Goal: Communication & Community: Participate in discussion

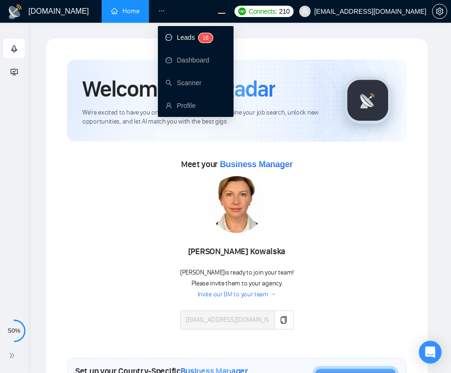
click at [184, 40] on link "Leads 1 6" at bounding box center [189, 38] width 47 height 8
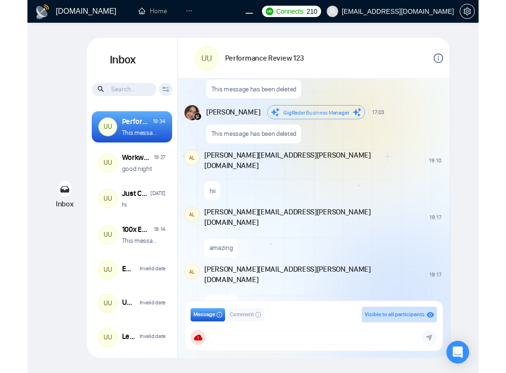
scroll to position [1064, 0]
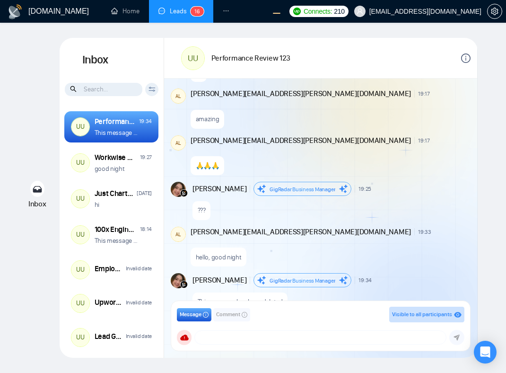
click at [320, 204] on div "August 27, 2025 Andrian Marsella GigRadar Business Manager 13:59 New Message Yo…" at bounding box center [320, 192] width 313 height 226
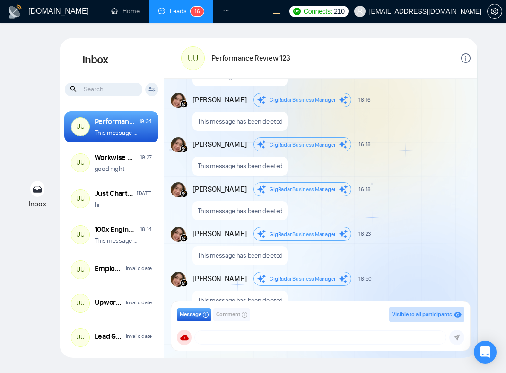
scroll to position [642, 0]
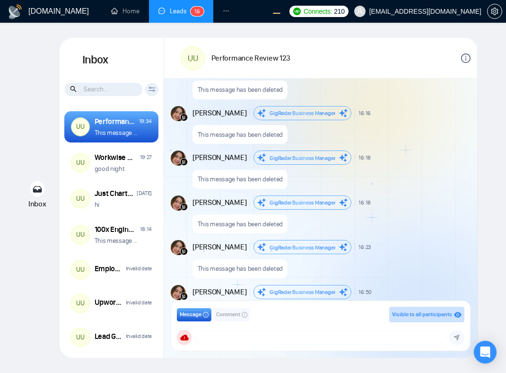
click at [232, 315] on span "Comment" at bounding box center [228, 314] width 24 height 9
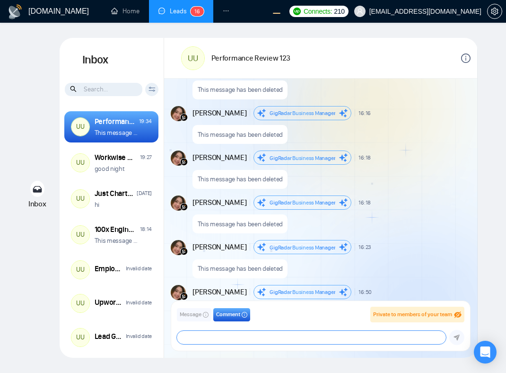
click at [236, 335] on textarea at bounding box center [311, 337] width 269 height 13
type textarea "hahaha"
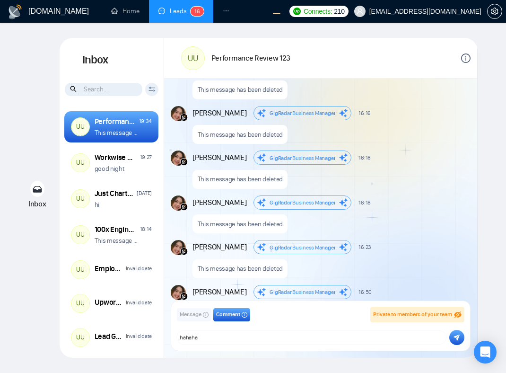
click at [451, 335] on icon "submit" at bounding box center [457, 337] width 6 height 7
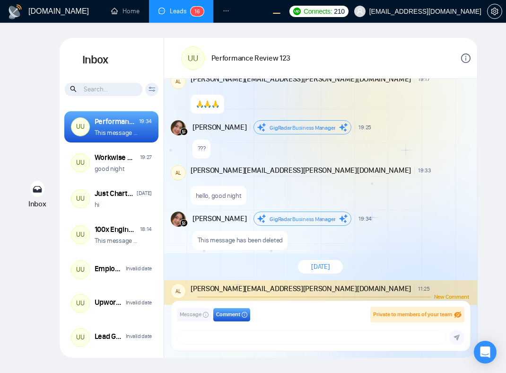
scroll to position [1132, 0]
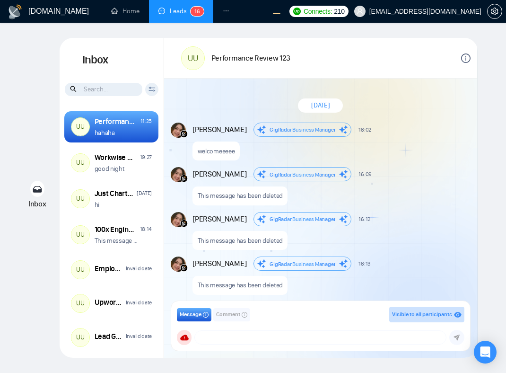
scroll to position [730, 0]
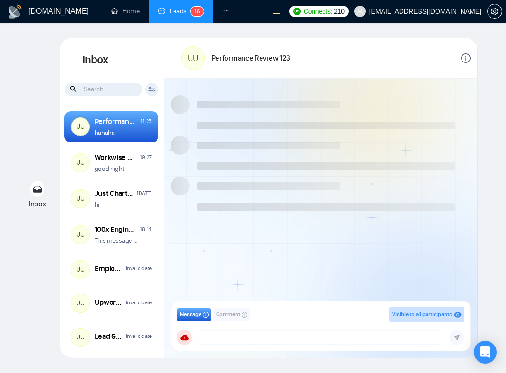
scroll to position [730, 0]
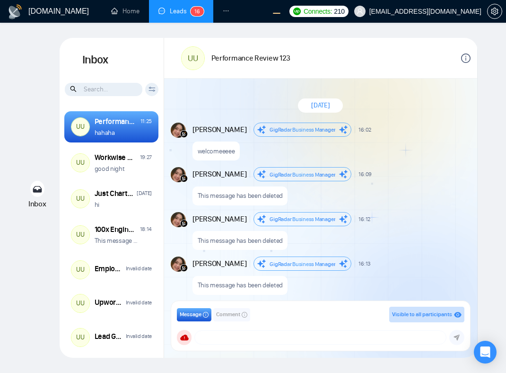
scroll to position [730, 0]
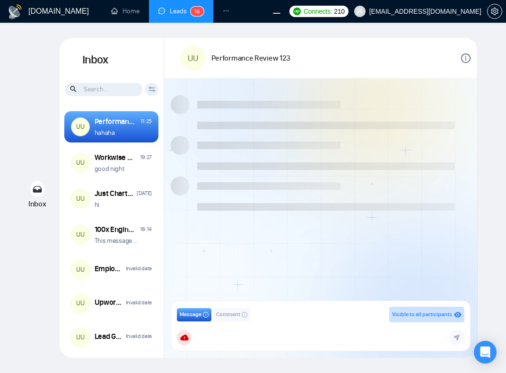
scroll to position [730, 0]
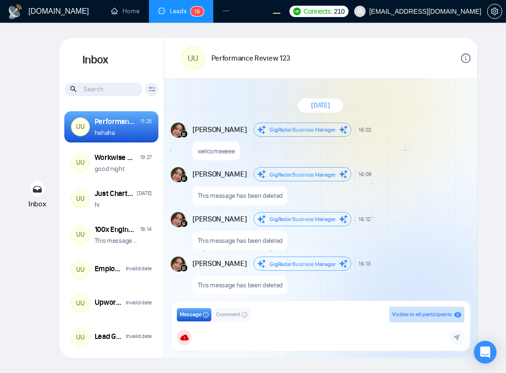
scroll to position [730, 0]
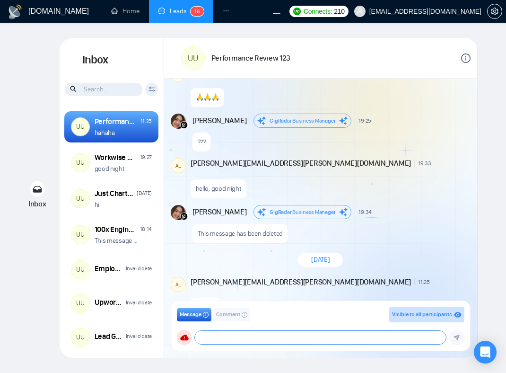
click at [318, 333] on textarea at bounding box center [320, 337] width 251 height 13
click at [236, 317] on span "Comment" at bounding box center [228, 314] width 24 height 9
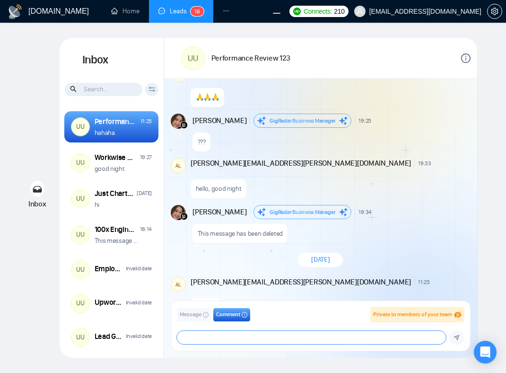
click at [245, 335] on textarea at bounding box center [311, 337] width 269 height 13
type textarea "uhuy"
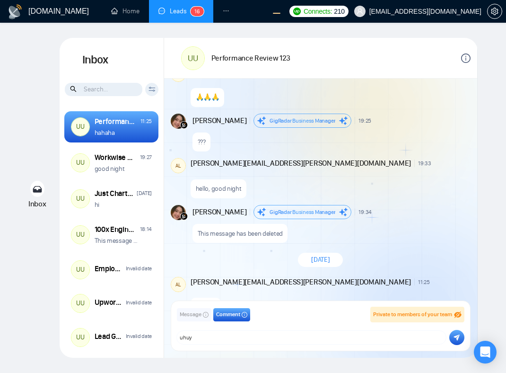
click at [460, 340] on icon "submit" at bounding box center [457, 337] width 6 height 7
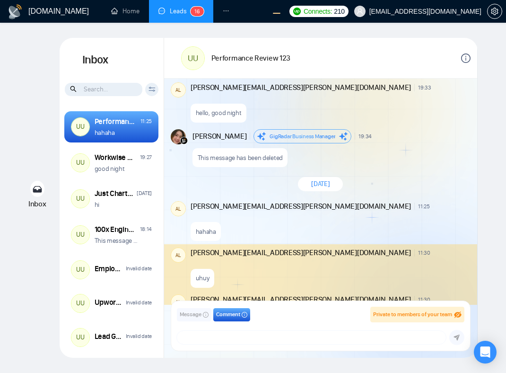
scroll to position [812, 0]
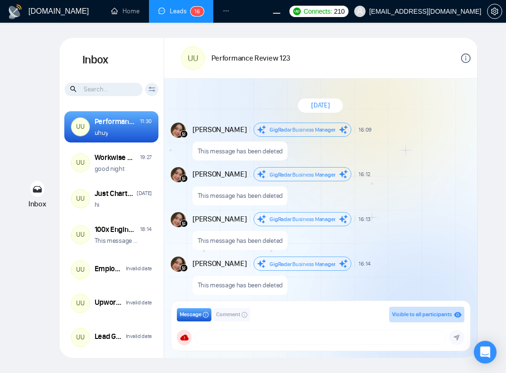
scroll to position [726, 0]
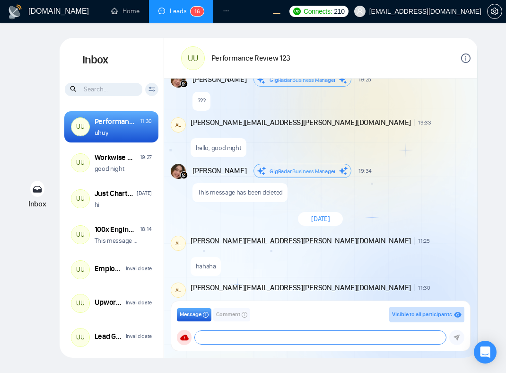
click at [281, 335] on textarea at bounding box center [320, 337] width 251 height 13
type textarea "uhuy"
click at [228, 318] on span "Comment" at bounding box center [228, 314] width 24 height 9
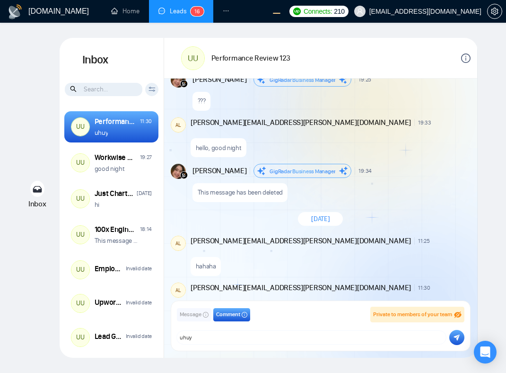
click at [449, 335] on button "submit" at bounding box center [456, 337] width 15 height 15
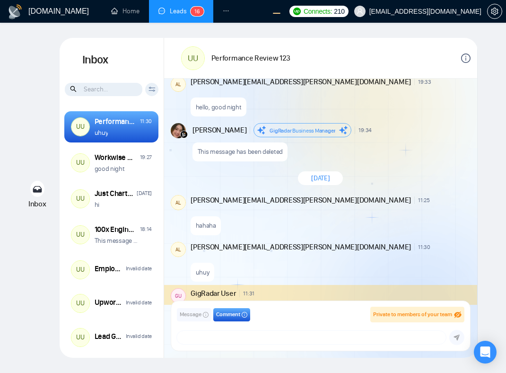
scroll to position [767, 0]
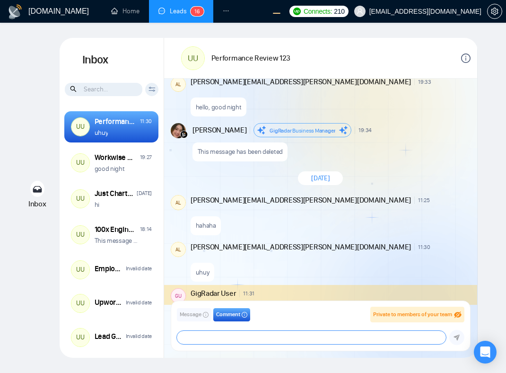
click at [298, 338] on textarea at bounding box center [311, 337] width 269 height 13
type textarea "hehehe"
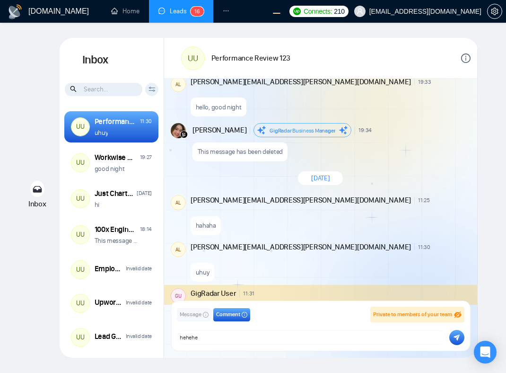
click at [461, 336] on button "submit" at bounding box center [456, 337] width 15 height 15
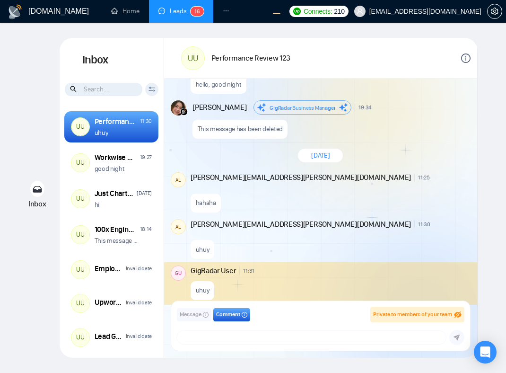
scroll to position [808, 0]
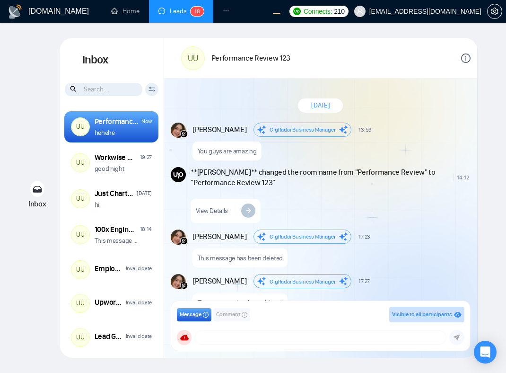
scroll to position [875, 0]
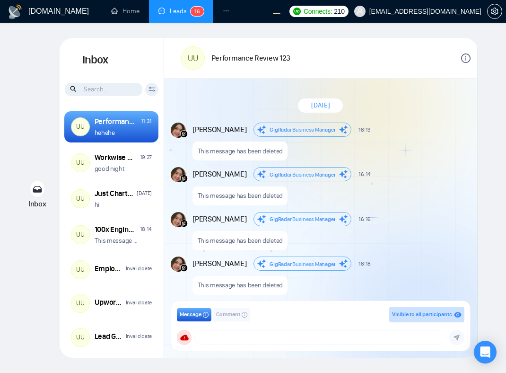
scroll to position [718, 0]
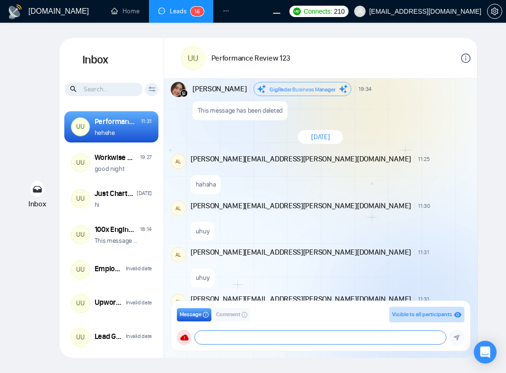
click at [276, 337] on textarea at bounding box center [320, 337] width 251 height 13
type textarea "uhuy"
click at [223, 309] on button "Comment" at bounding box center [231, 314] width 37 height 13
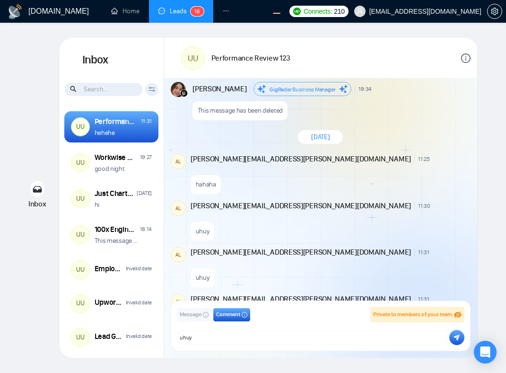
click at [455, 336] on icon "submit" at bounding box center [457, 337] width 6 height 6
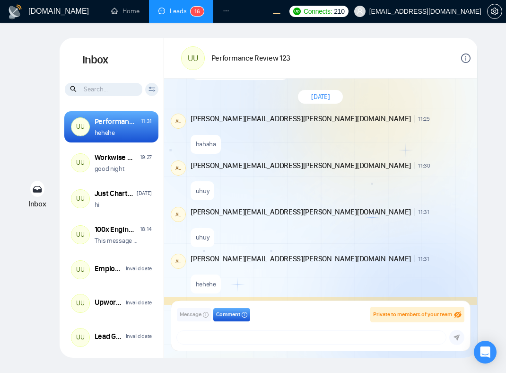
scroll to position [759, 0]
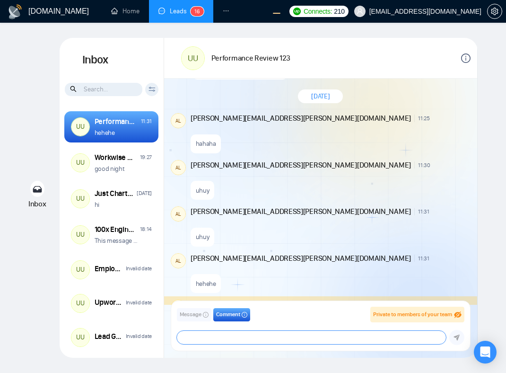
click at [372, 336] on textarea at bounding box center [311, 337] width 269 height 13
type textarea "ahay"
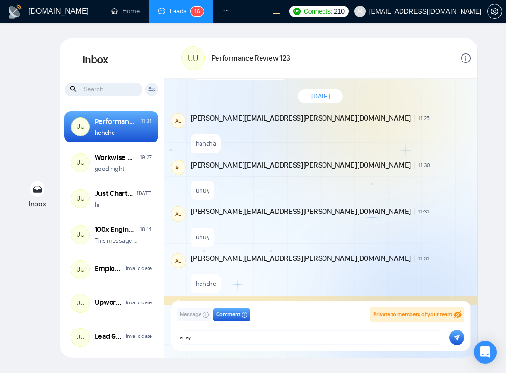
click at [457, 334] on icon "submit" at bounding box center [457, 337] width 6 height 7
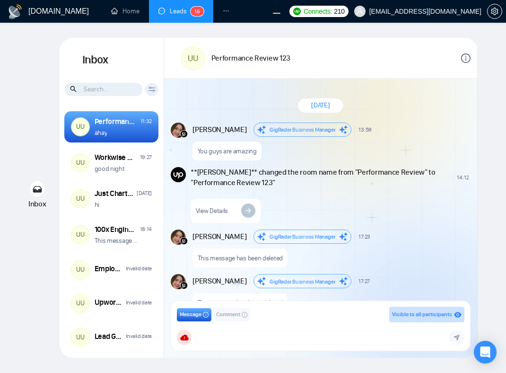
scroll to position [875, 0]
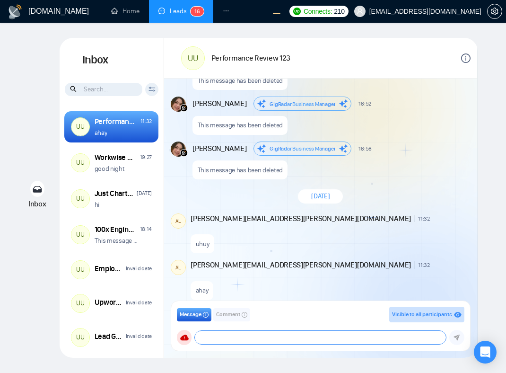
click at [270, 335] on textarea at bounding box center [320, 337] width 251 height 13
type textarea "hahaha"
click at [228, 315] on span "Comment" at bounding box center [228, 314] width 24 height 9
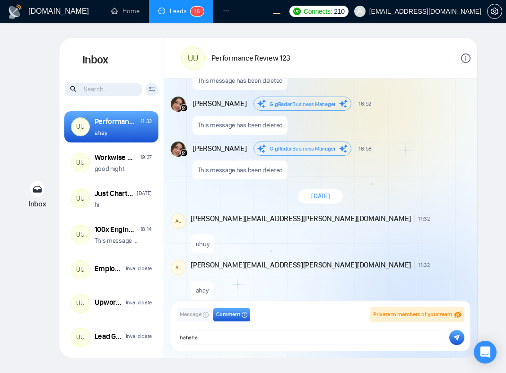
click at [455, 339] on icon "submit" at bounding box center [457, 337] width 6 height 7
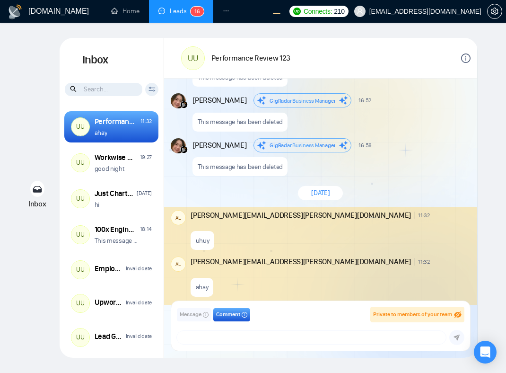
scroll to position [916, 0]
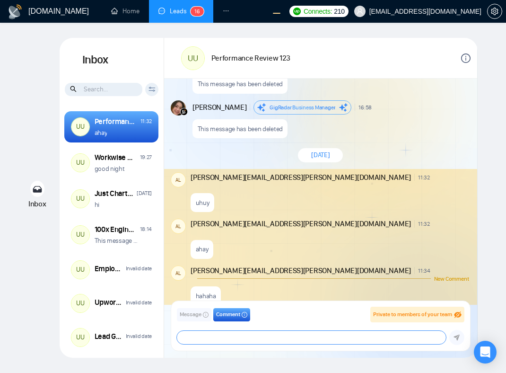
click at [351, 338] on textarea at bounding box center [311, 337] width 269 height 13
type textarea "wooooowwww"
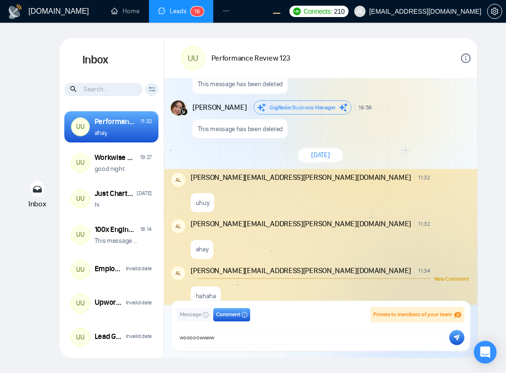
click at [463, 335] on button "submit" at bounding box center [456, 337] width 15 height 15
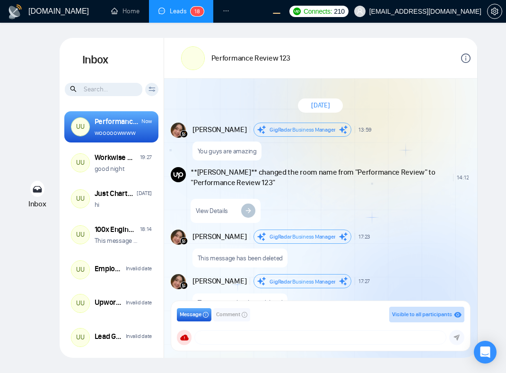
scroll to position [875, 0]
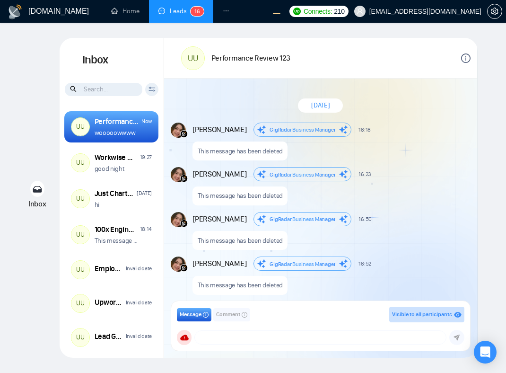
scroll to position [703, 0]
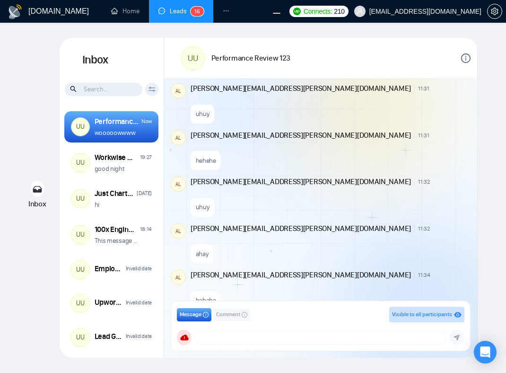
click at [231, 316] on span "Comment" at bounding box center [228, 314] width 24 height 9
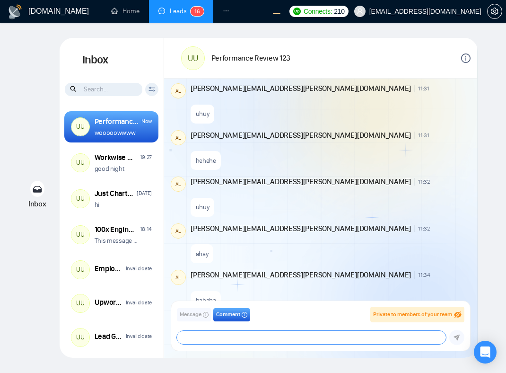
click at [229, 337] on textarea at bounding box center [311, 337] width 269 height 13
type textarea "yeaaaaaayyyyyy"
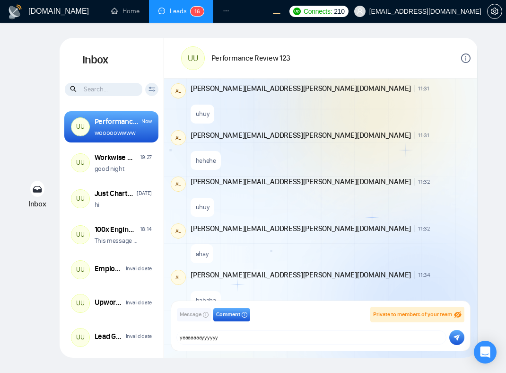
click at [455, 337] on icon "submit" at bounding box center [457, 337] width 6 height 6
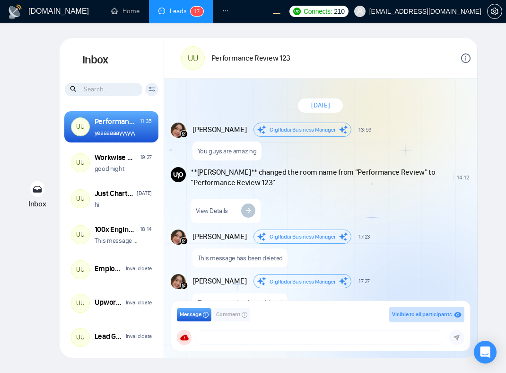
scroll to position [834, 0]
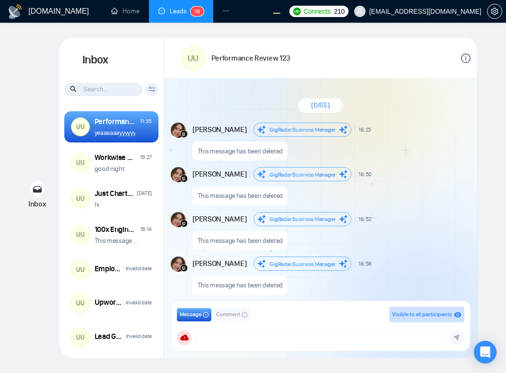
scroll to position [700, 0]
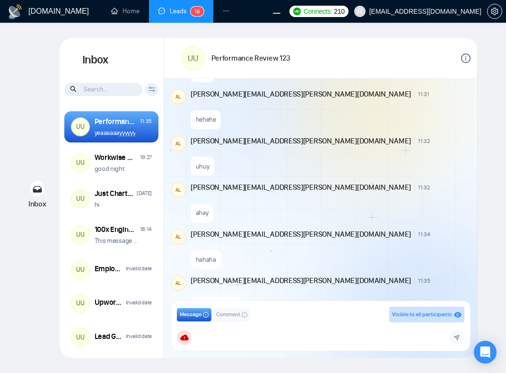
click at [316, 198] on div "ahay" at bounding box center [330, 210] width 278 height 24
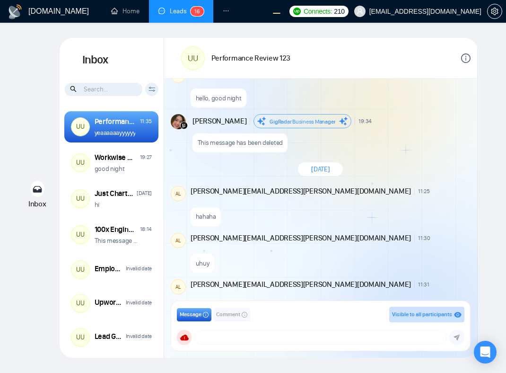
scroll to position [1459, 0]
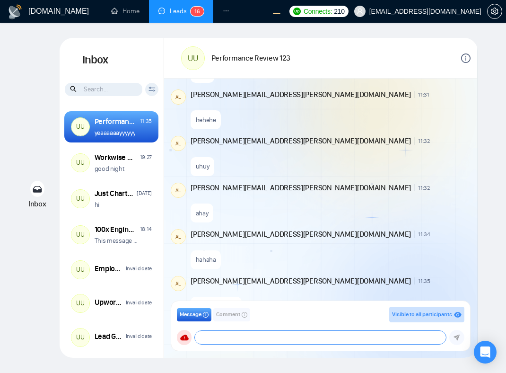
click at [232, 332] on textarea at bounding box center [320, 337] width 251 height 13
click at [367, 152] on div "uhuy" at bounding box center [330, 164] width 278 height 24
click at [225, 314] on span "Comment" at bounding box center [228, 314] width 24 height 9
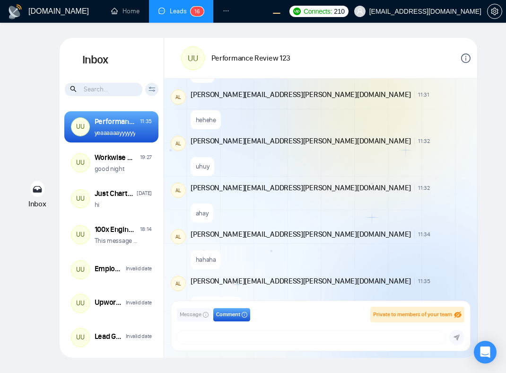
click at [193, 315] on span "Message" at bounding box center [191, 314] width 22 height 9
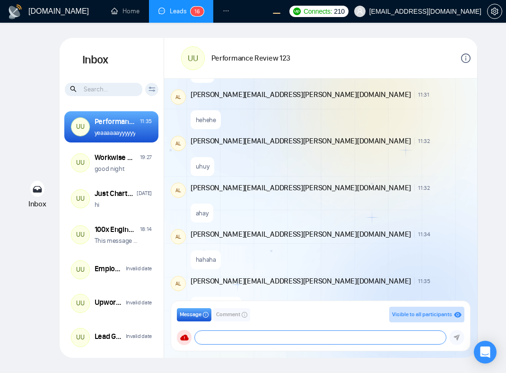
click at [324, 335] on textarea at bounding box center [320, 337] width 251 height 13
type textarea "uhuuuuuyyyyyyy"
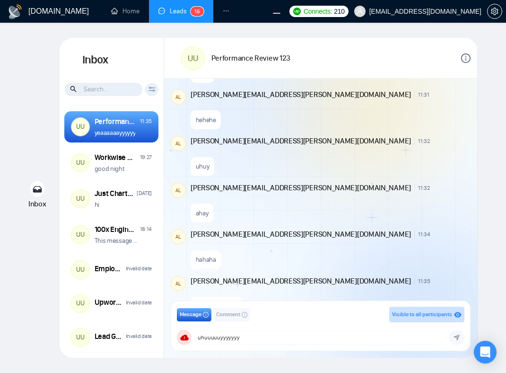
click at [221, 319] on button "Comment" at bounding box center [231, 314] width 37 height 13
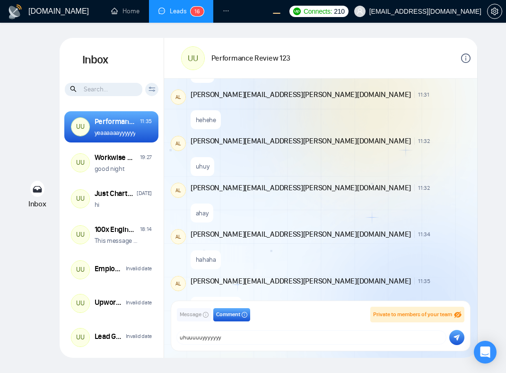
click at [460, 338] on button "submit" at bounding box center [456, 337] width 15 height 15
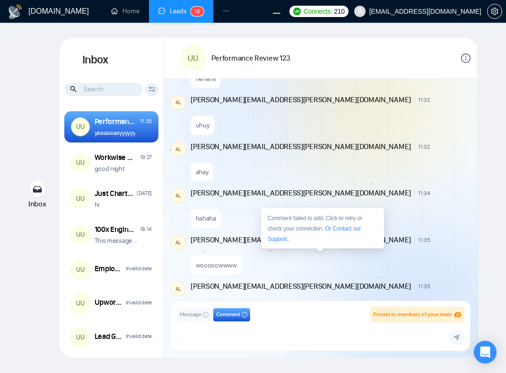
click at [342, 344] on div "uhuuuuuyyyyyyy" at bounding box center [330, 356] width 278 height 24
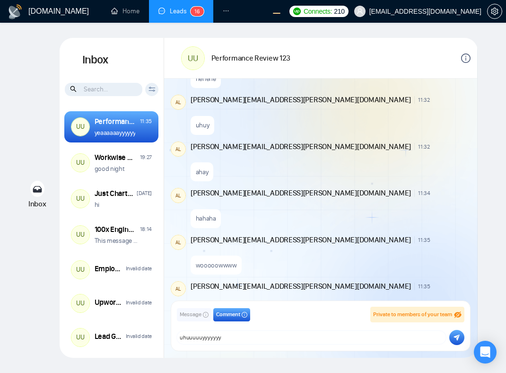
scroll to position [1459, 0]
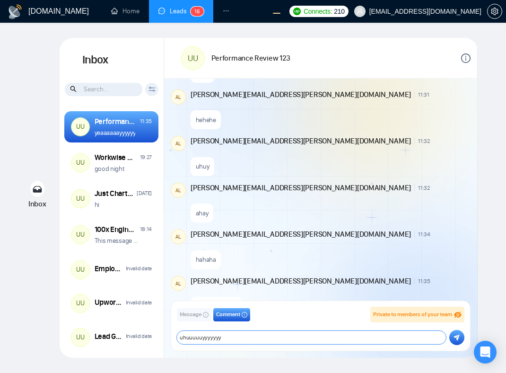
click at [304, 334] on textarea "uhuuuuuyyyyyyy" at bounding box center [311, 337] width 269 height 13
type textarea "uhuuuuuyyyyyyy yeaaaayyyy"
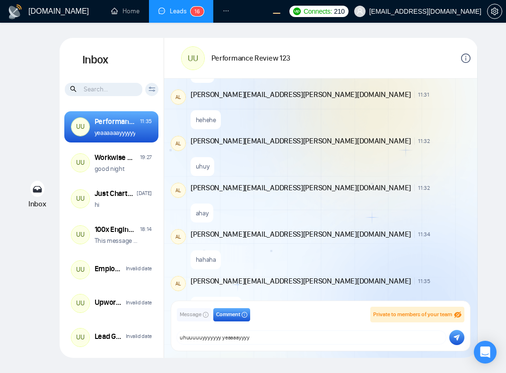
click at [455, 333] on button "submit" at bounding box center [456, 337] width 15 height 15
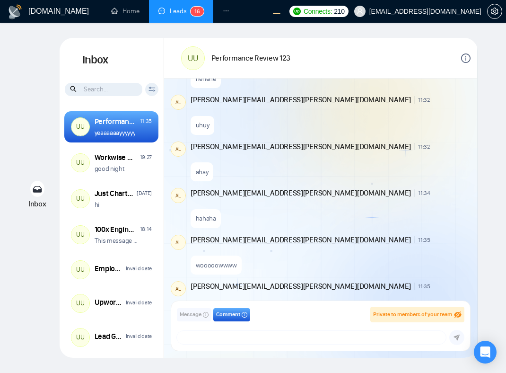
scroll to position [1541, 0]
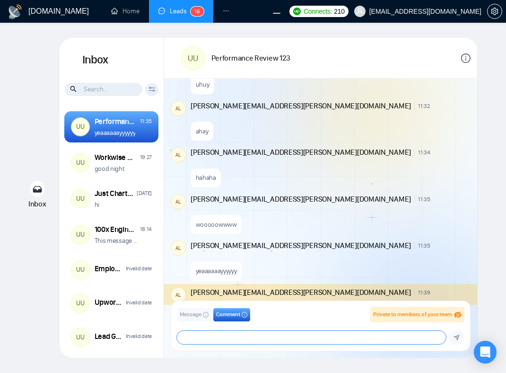
click at [306, 333] on textarea at bounding box center [311, 337] width 269 height 13
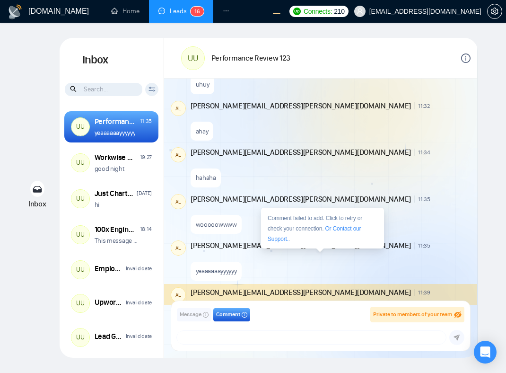
click at [315, 350] on div "uhuuuuuyyyyyyy yeaaaayyyy" at bounding box center [330, 362] width 278 height 24
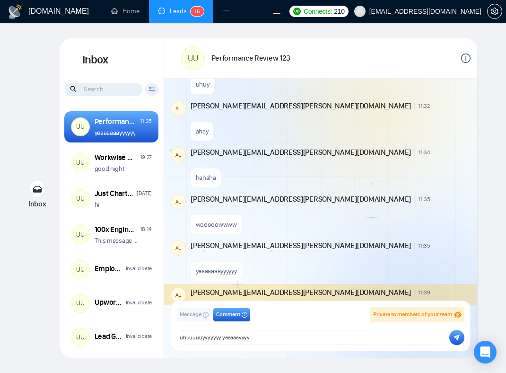
scroll to position [1500, 0]
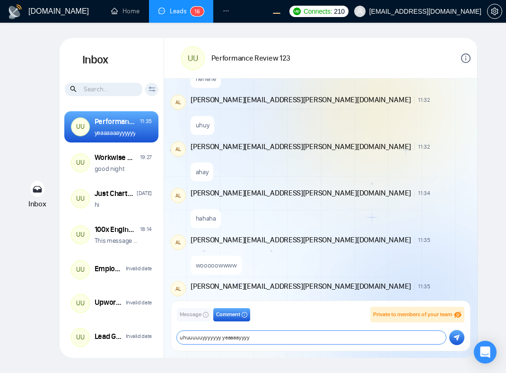
click at [304, 337] on textarea "uhuuuuuyyyyyyy yeaaaayyyy" at bounding box center [311, 337] width 269 height 13
type textarea "laaaaahhhh"
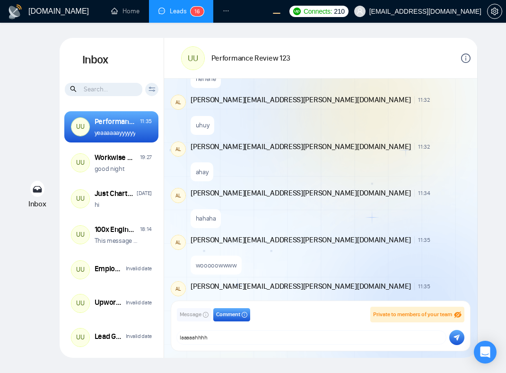
click at [456, 339] on icon "submit" at bounding box center [457, 337] width 6 height 7
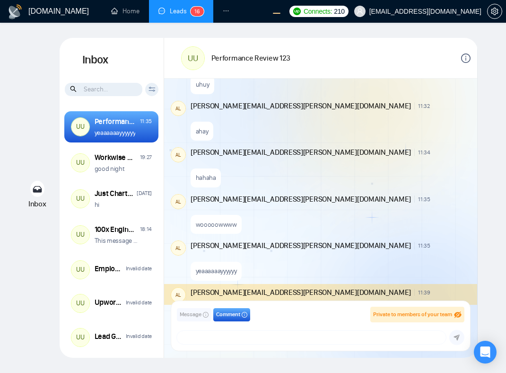
scroll to position [1582, 0]
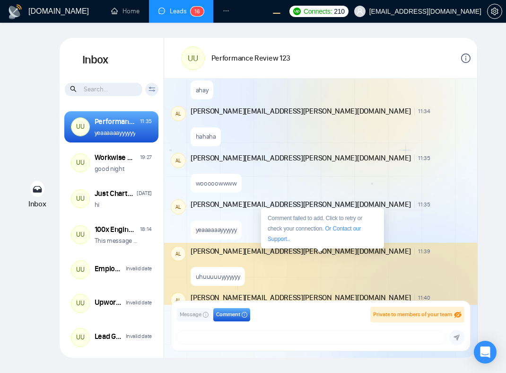
click at [398, 355] on div "laaaaahhhh" at bounding box center [330, 367] width 278 height 24
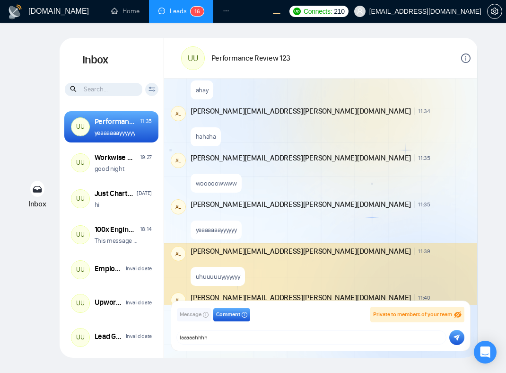
type textarea "laaaaahhhh"
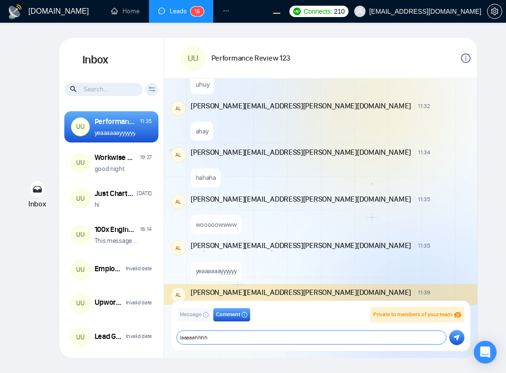
click at [254, 339] on textarea "laaaaahhhh" at bounding box center [311, 337] width 269 height 13
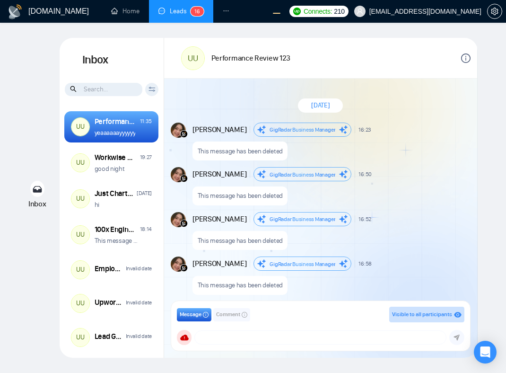
scroll to position [700, 0]
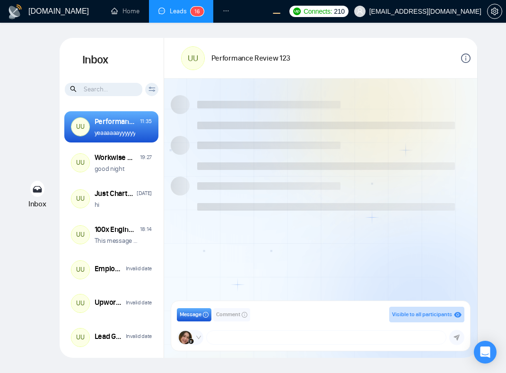
scroll to position [700, 0]
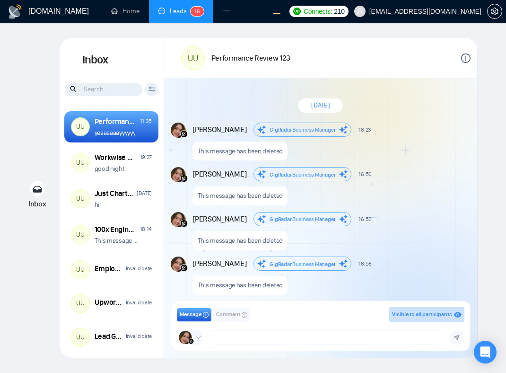
scroll to position [700, 0]
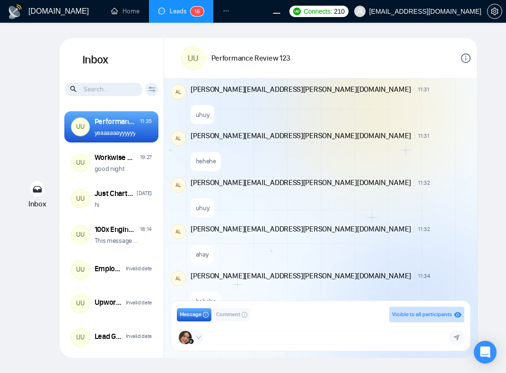
scroll to position [700, 0]
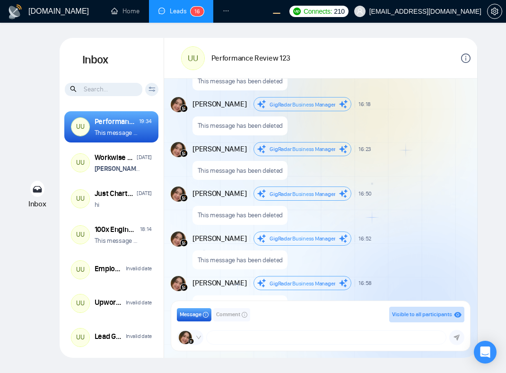
scroll to position [749, 0]
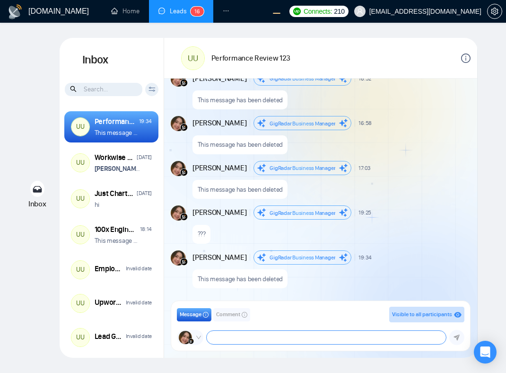
click at [267, 336] on textarea at bounding box center [326, 337] width 239 height 13
click at [460, 61] on div at bounding box center [418, 57] width 106 height 27
click at [469, 54] on icon "info-circle" at bounding box center [465, 57] width 9 height 9
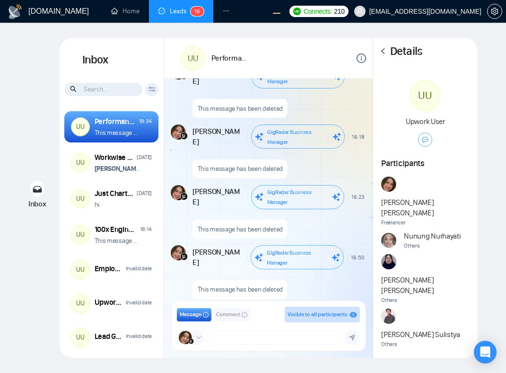
scroll to position [983, 0]
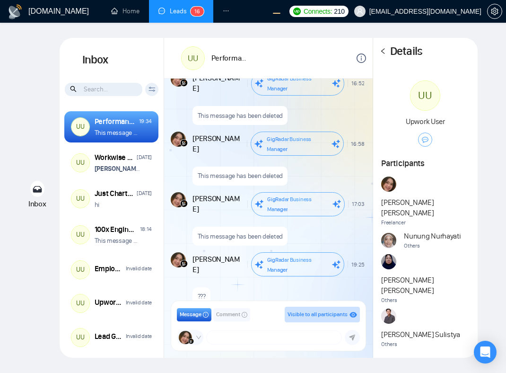
click at [385, 54] on icon "left" at bounding box center [383, 51] width 7 height 7
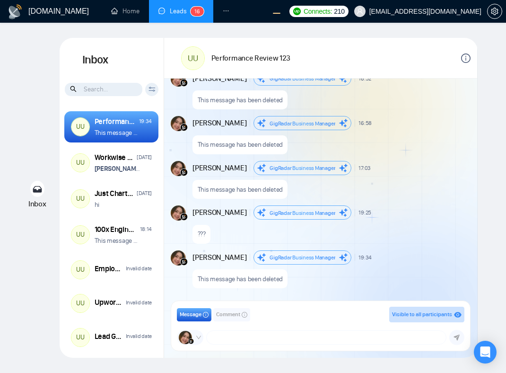
scroll to position [749, 0]
click at [281, 334] on textarea at bounding box center [326, 337] width 239 height 13
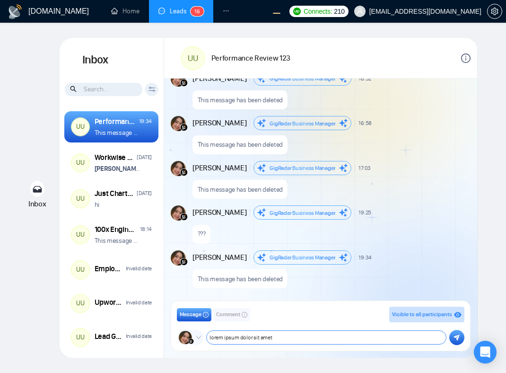
type textarea "lorem ipsum dolor sit amet"
click at [456, 342] on button "submit" at bounding box center [456, 337] width 15 height 15
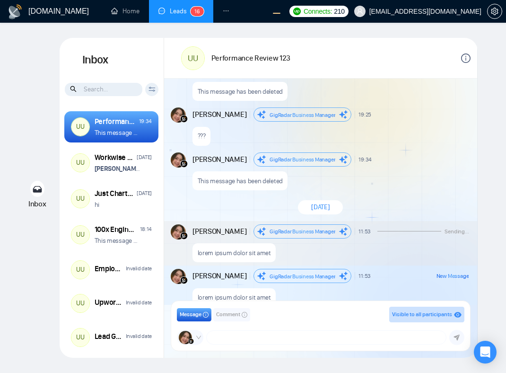
scroll to position [865, 0]
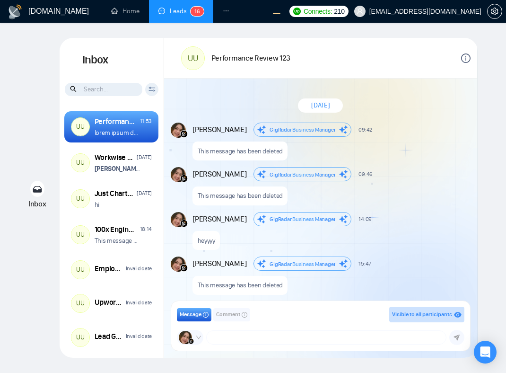
scroll to position [749, 0]
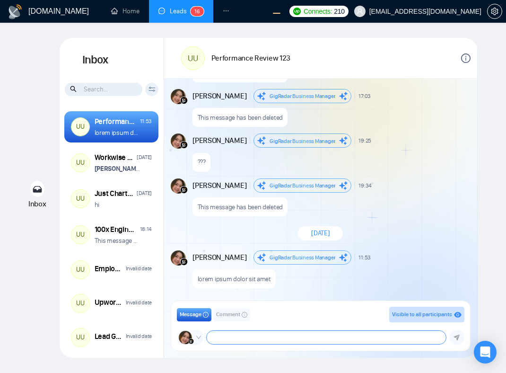
click at [301, 341] on textarea at bounding box center [326, 337] width 239 height 13
type textarea "lorem ipsum dolor sit amet"
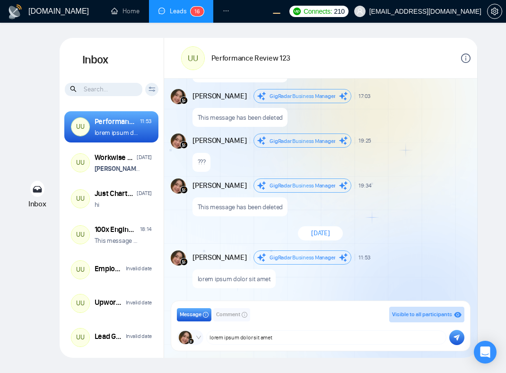
click at [458, 337] on icon "submit" at bounding box center [457, 337] width 6 height 6
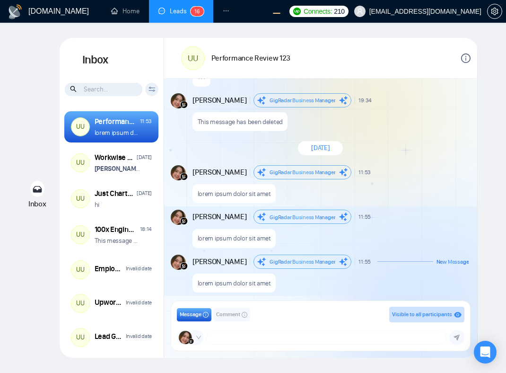
scroll to position [838, 0]
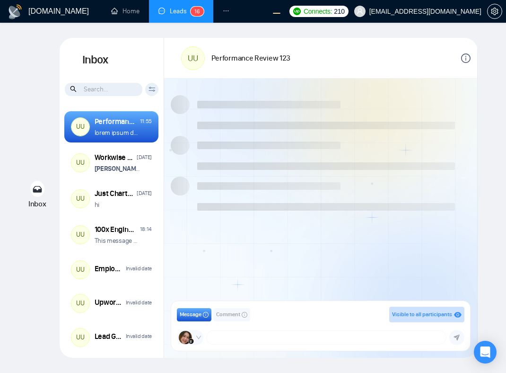
scroll to position [749, 0]
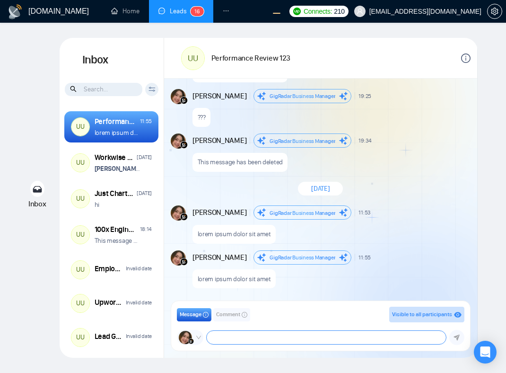
click at [286, 338] on textarea at bounding box center [326, 337] width 239 height 13
type textarea "lorem ipsum"
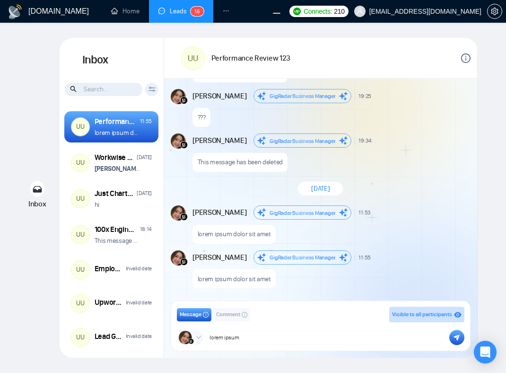
click at [455, 337] on icon "submit" at bounding box center [457, 337] width 6 height 6
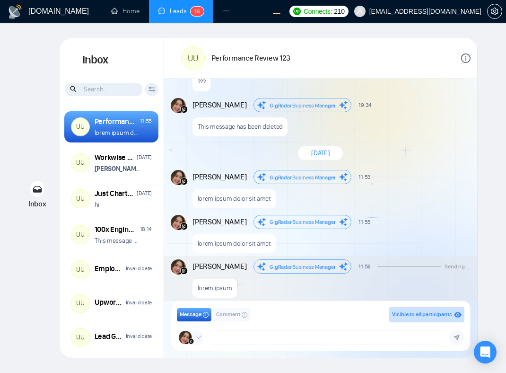
scroll to position [793, 0]
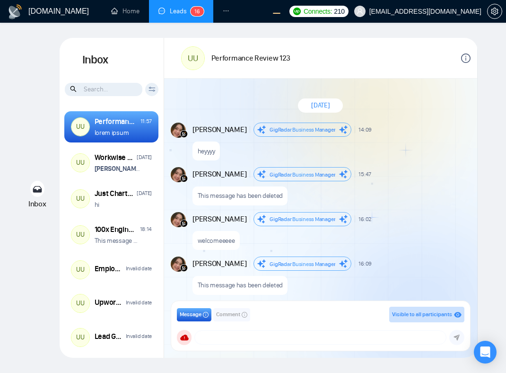
scroll to position [749, 0]
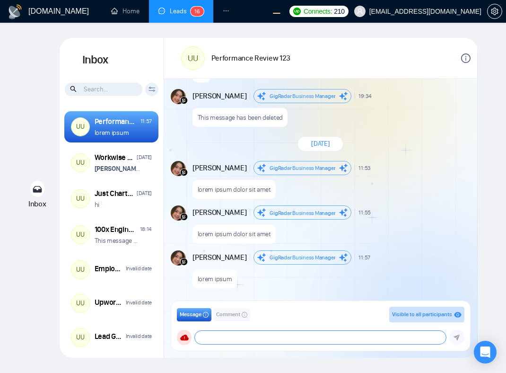
click at [265, 338] on textarea at bounding box center [320, 337] width 251 height 13
type textarea "testing testing"
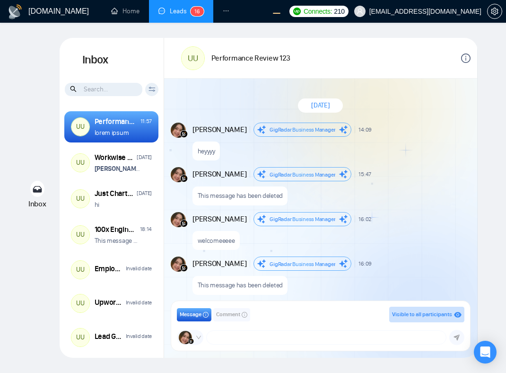
scroll to position [749, 0]
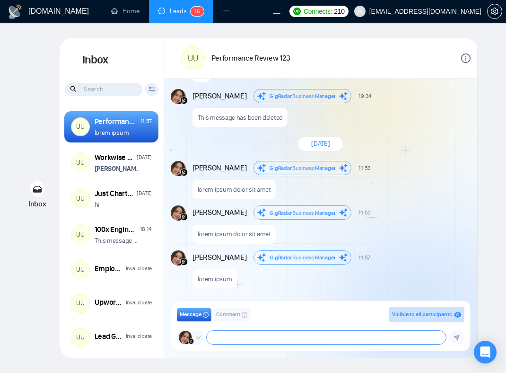
click at [263, 333] on textarea at bounding box center [326, 337] width 239 height 13
paste textarea "testing testing"
type textarea "testing testing"
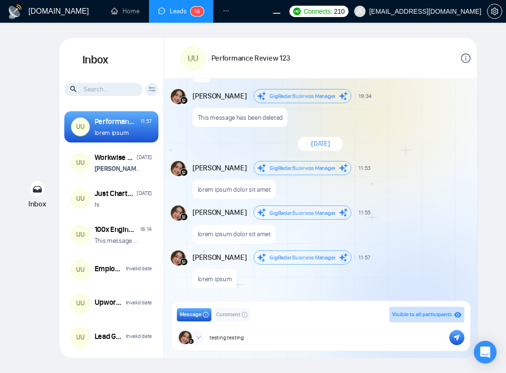
click at [457, 340] on icon "submit" at bounding box center [457, 337] width 6 height 6
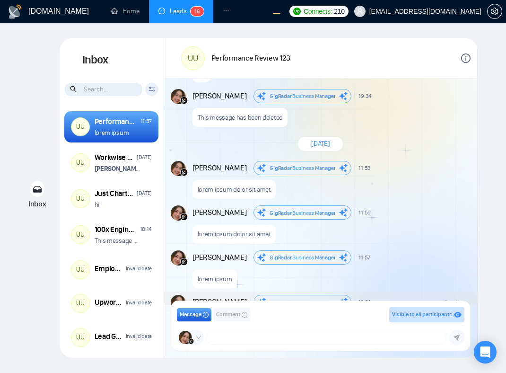
scroll to position [793, 0]
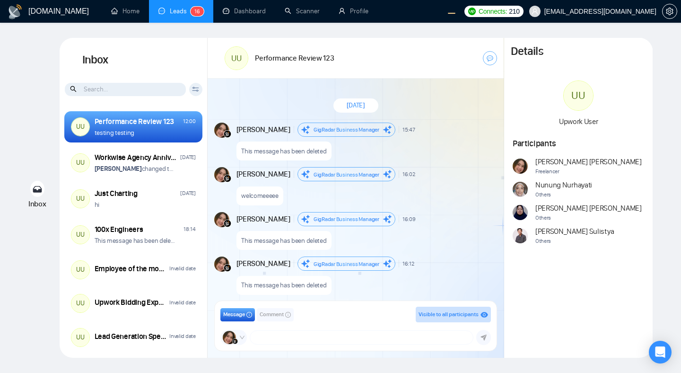
scroll to position [749, 0]
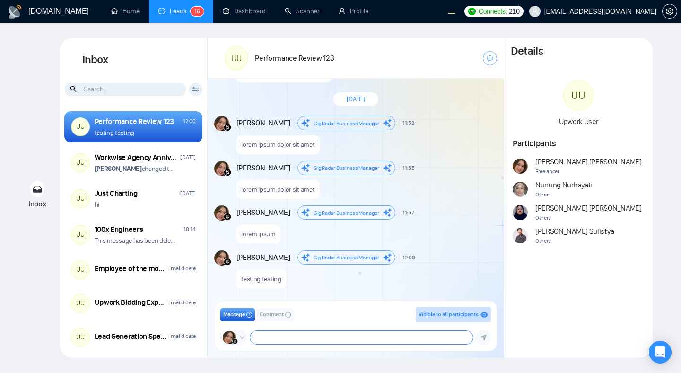
click at [311, 335] on textarea at bounding box center [361, 337] width 222 height 13
type textarea "perkeleen vitupa"
click at [492, 180] on div "lorem ipsum dolor sit amet" at bounding box center [365, 187] width 259 height 24
click at [344, 336] on textarea "perkeleen vitupa" at bounding box center [361, 337] width 222 height 13
type textarea "y"
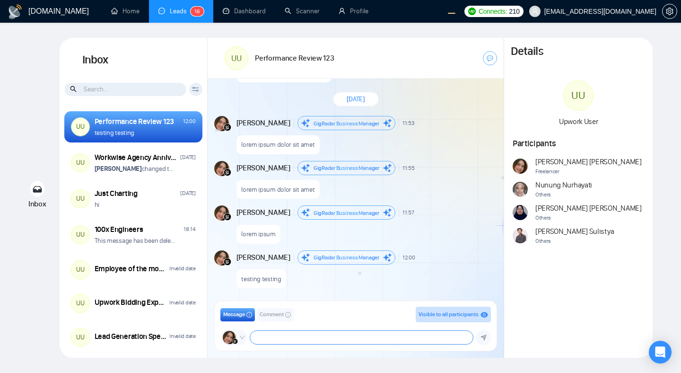
type textarea "u"
type textarea "workwise agency is amazing"
click at [486, 336] on icon "submit" at bounding box center [484, 337] width 6 height 7
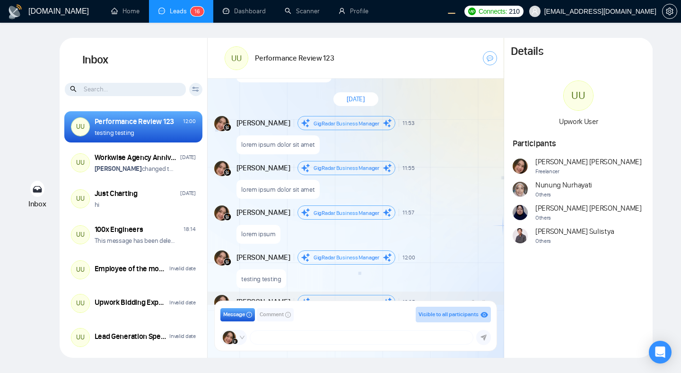
scroll to position [793, 0]
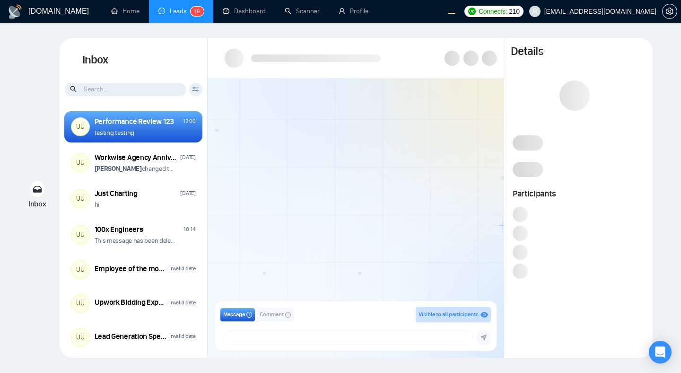
click at [459, 187] on div at bounding box center [356, 192] width 296 height 226
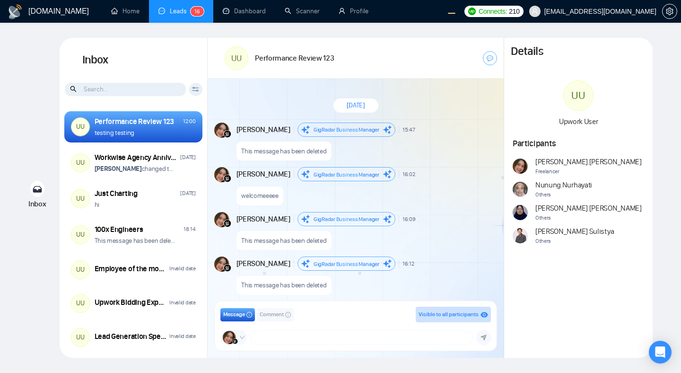
scroll to position [749, 0]
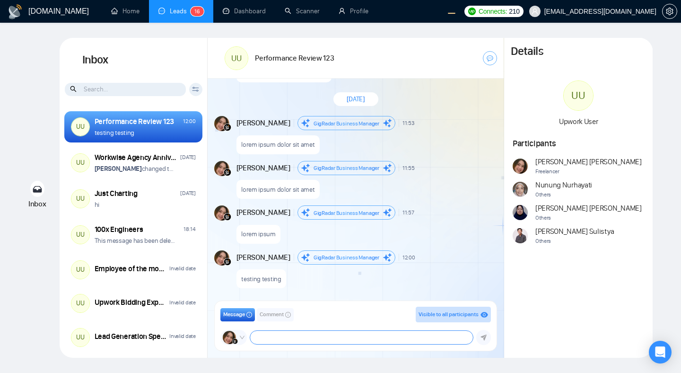
click at [353, 335] on textarea at bounding box center [361, 337] width 222 height 13
type textarea "testing testing"
click at [484, 340] on icon "submit" at bounding box center [484, 337] width 6 height 6
click at [399, 336] on textarea at bounding box center [361, 337] width 222 height 13
type textarea "testing testing testing"
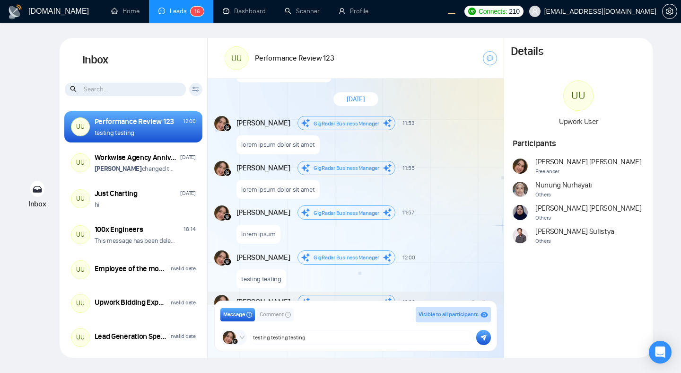
click at [480, 339] on button "submit" at bounding box center [483, 337] width 15 height 15
click at [403, 336] on textarea at bounding box center [361, 337] width 222 height 13
paste textarea "perkeleen vitupa"
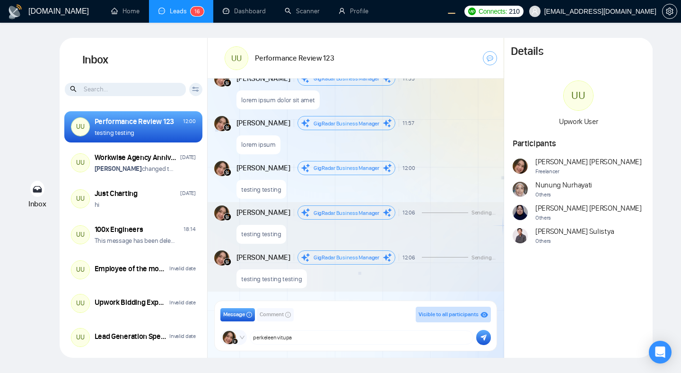
click at [290, 280] on p "testing testing testing" at bounding box center [271, 278] width 61 height 9
copy p "testing testing testing"
click at [301, 341] on textarea "perkeleen vitupa" at bounding box center [361, 337] width 222 height 13
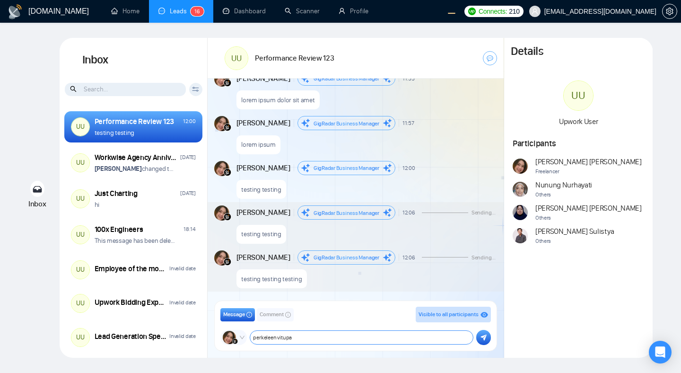
click at [301, 341] on textarea "perkeleen vitupa" at bounding box center [361, 337] width 222 height 13
paste textarea "testing testing testing"
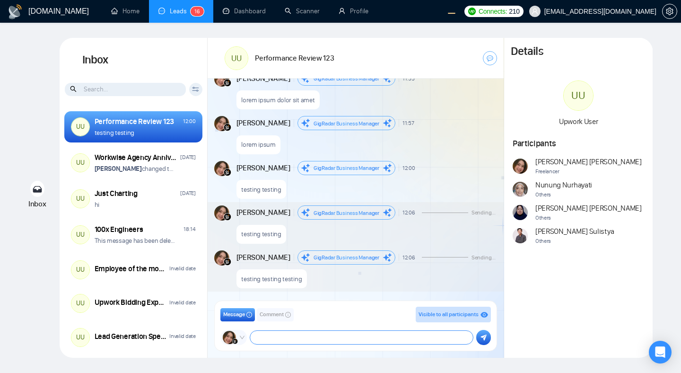
scroll to position [42, 0]
type textarea "testing testing testing testing testing testing"
click at [484, 340] on icon "submit" at bounding box center [484, 337] width 6 height 7
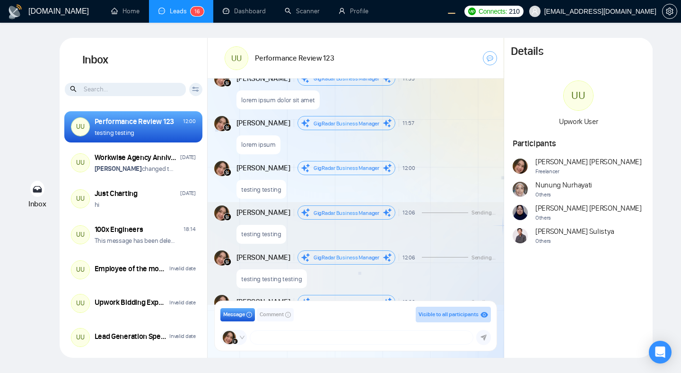
scroll to position [892, 0]
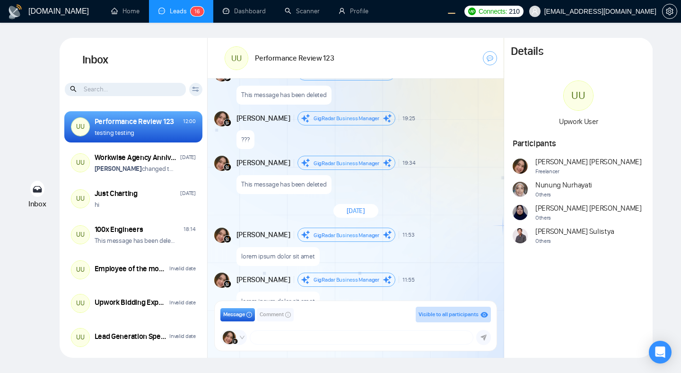
scroll to position [1106, 0]
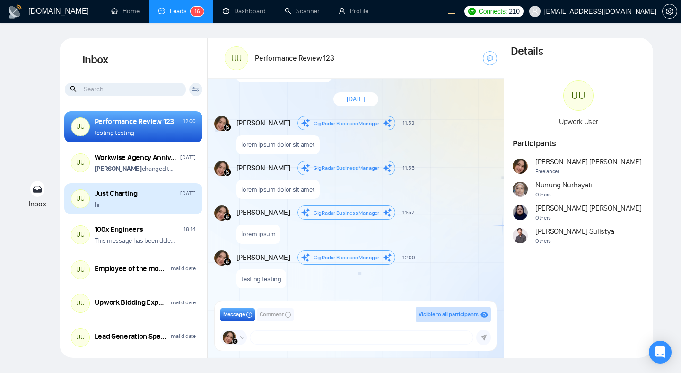
click at [170, 203] on div "hi" at bounding box center [145, 204] width 101 height 9
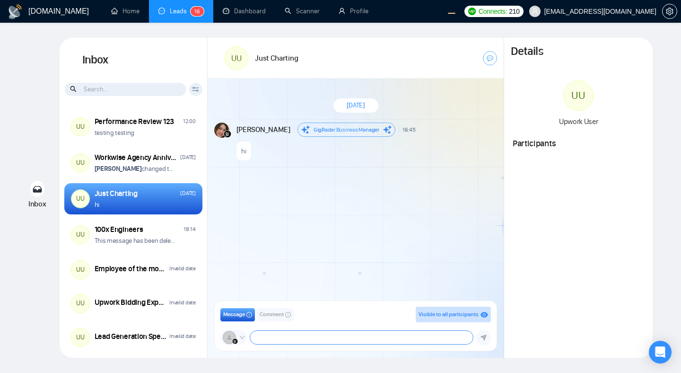
click at [280, 335] on textarea at bounding box center [361, 337] width 222 height 13
click at [244, 336] on icon "down" at bounding box center [242, 337] width 6 height 6
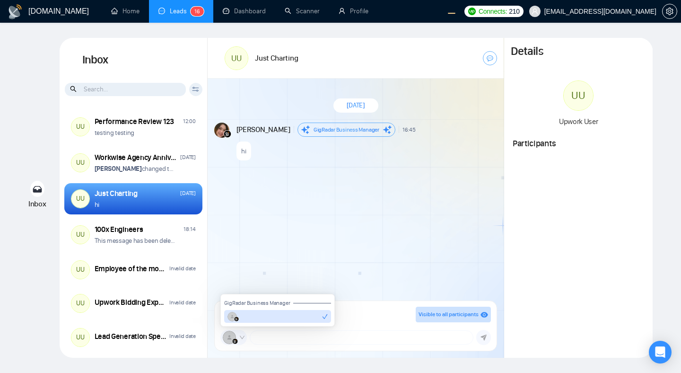
click at [244, 336] on icon "down" at bounding box center [242, 337] width 6 height 6
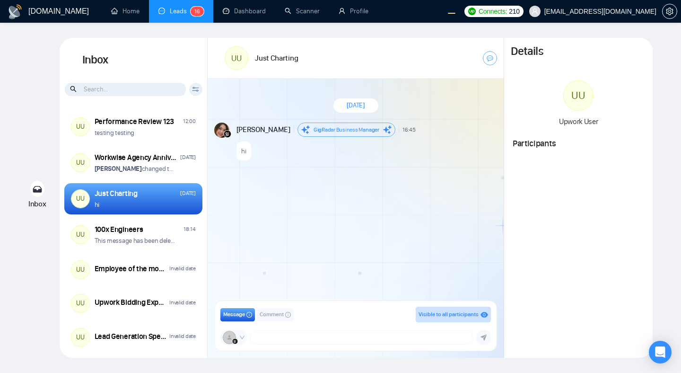
click at [369, 223] on div "[DATE] [PERSON_NAME] Business Manager 16:45 New Message hi" at bounding box center [356, 192] width 296 height 226
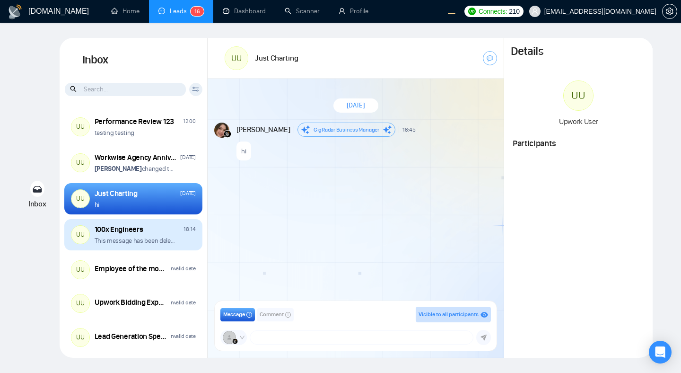
click at [185, 236] on div "This message has been deleted" at bounding box center [145, 240] width 101 height 9
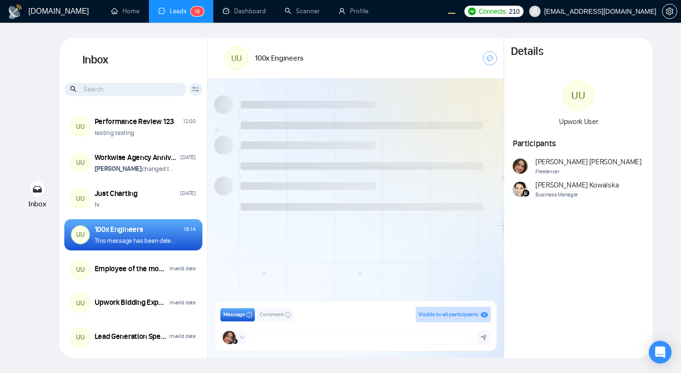
scroll to position [749, 0]
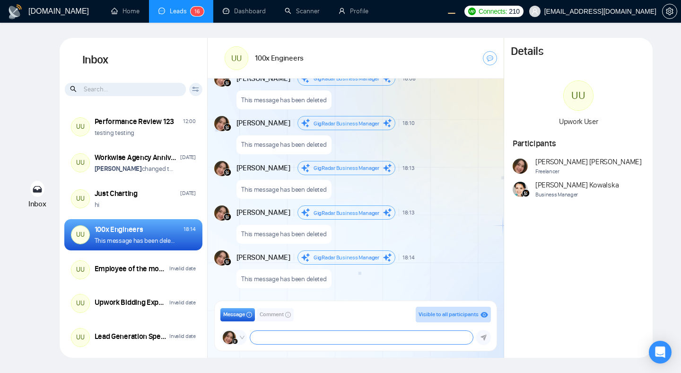
click at [312, 340] on textarea at bounding box center [361, 337] width 222 height 13
type textarea "anyone still here ??"
click at [483, 337] on icon "submit" at bounding box center [484, 337] width 6 height 6
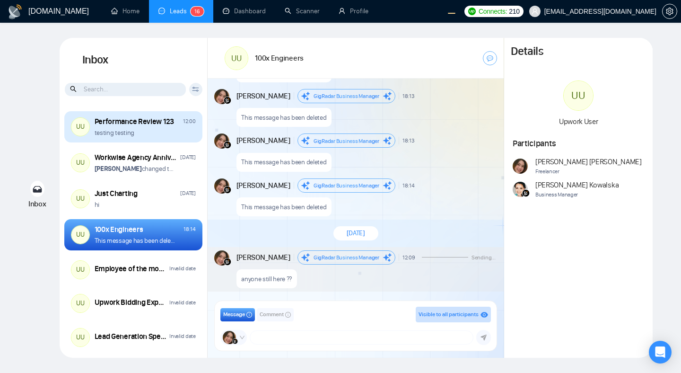
click at [155, 133] on div "testing testing" at bounding box center [145, 132] width 101 height 9
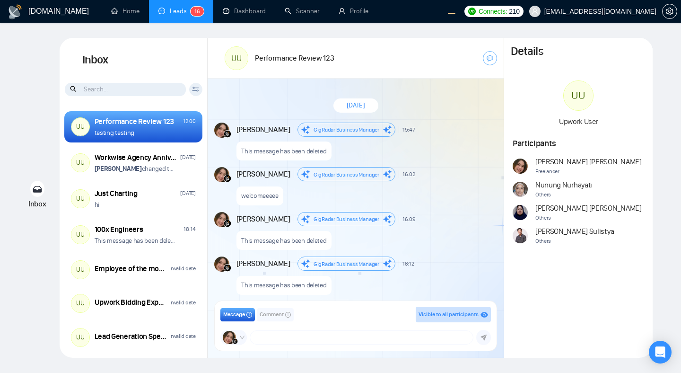
scroll to position [749, 0]
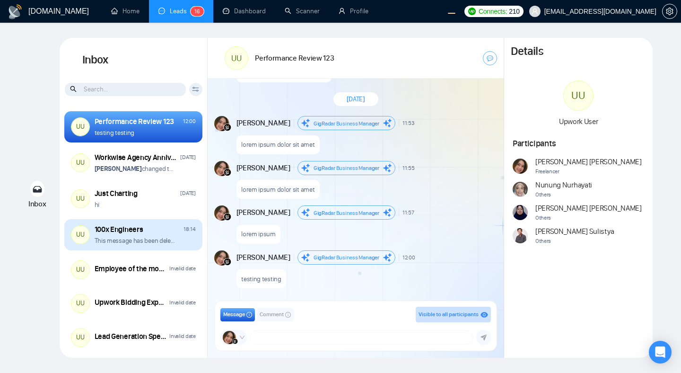
click at [172, 235] on div "100x Engineers 18:14 This message has been deleted" at bounding box center [145, 234] width 101 height 21
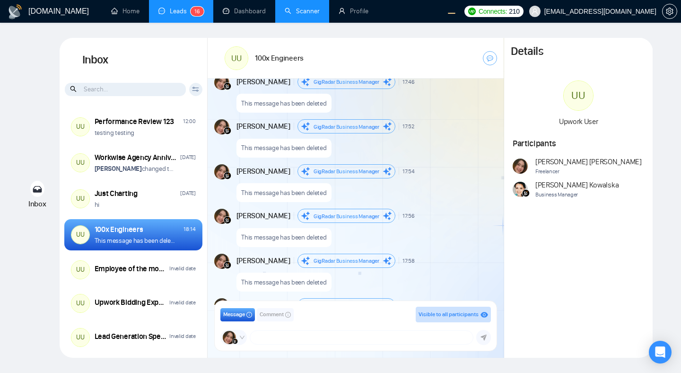
scroll to position [2170, 0]
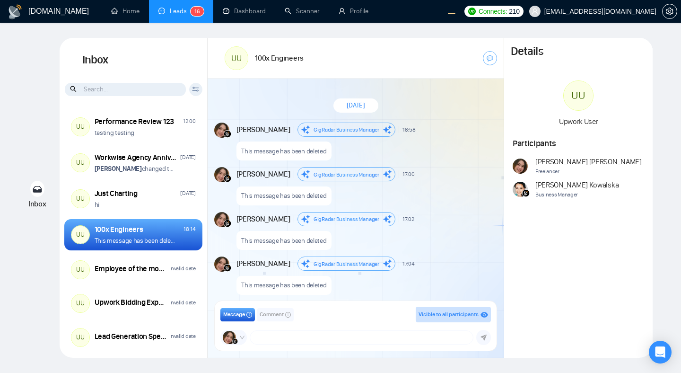
scroll to position [749, 0]
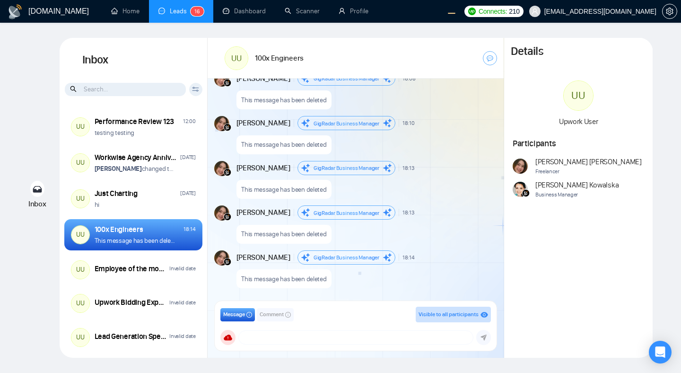
click at [433, 134] on div "This message has been deleted" at bounding box center [365, 142] width 259 height 24
click at [427, 145] on div "This message has been deleted" at bounding box center [365, 142] width 259 height 24
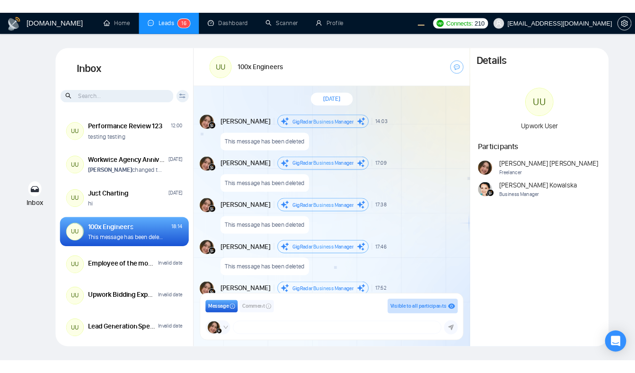
scroll to position [2170, 0]
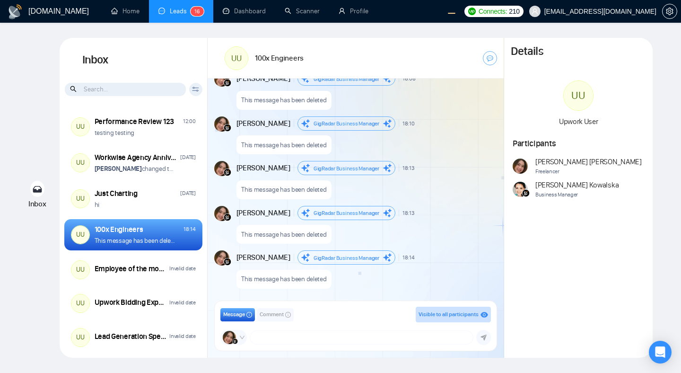
click at [428, 136] on div "This message has been deleted" at bounding box center [365, 143] width 259 height 24
click at [336, 337] on textarea at bounding box center [361, 337] width 222 height 13
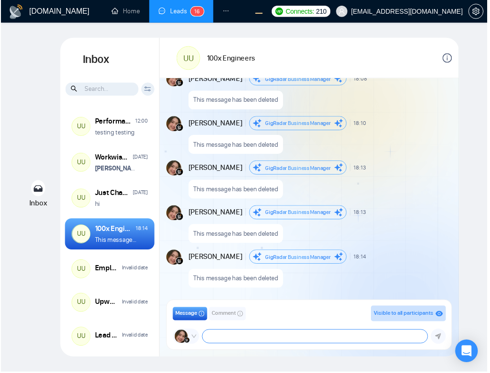
scroll to position [2160, 0]
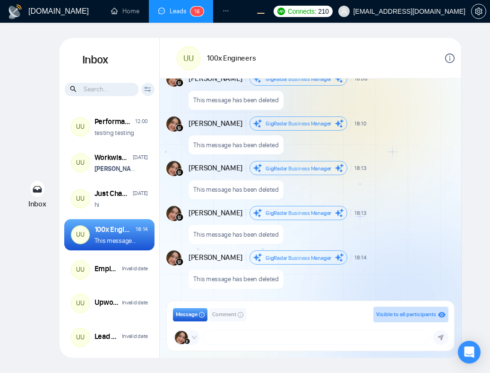
click at [444, 148] on div "This message has been deleted" at bounding box center [321, 143] width 265 height 24
click at [232, 315] on span "Comment" at bounding box center [224, 314] width 24 height 9
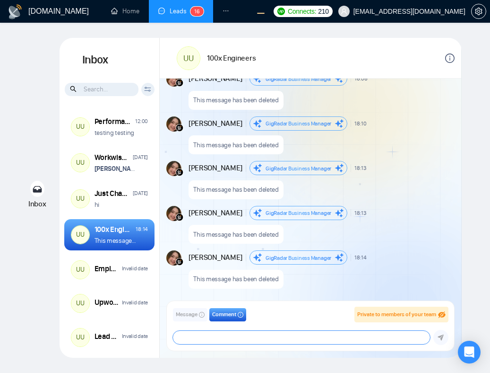
click at [229, 334] on textarea at bounding box center [302, 337] width 258 height 13
type textarea "this feature is awesome!!"
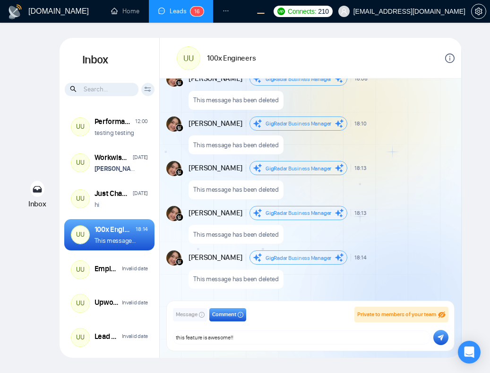
click at [443, 338] on icon "submit" at bounding box center [441, 337] width 6 height 6
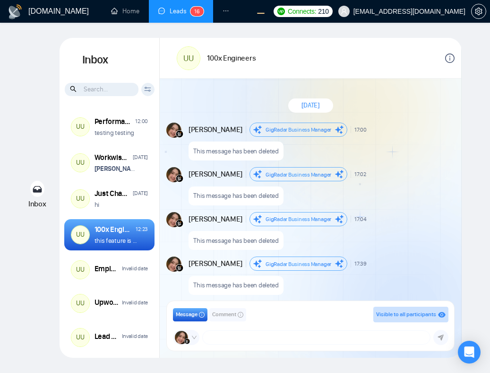
scroll to position [772, 0]
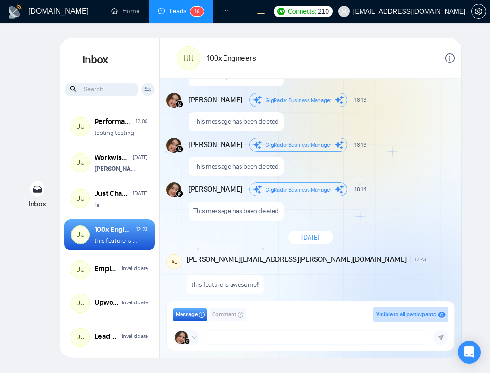
click at [230, 314] on span "Comment" at bounding box center [224, 314] width 24 height 9
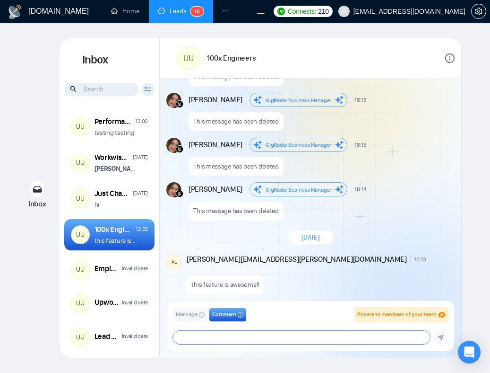
click at [243, 335] on textarea at bounding box center [302, 337] width 258 height 13
type textarea "kadal bakar"
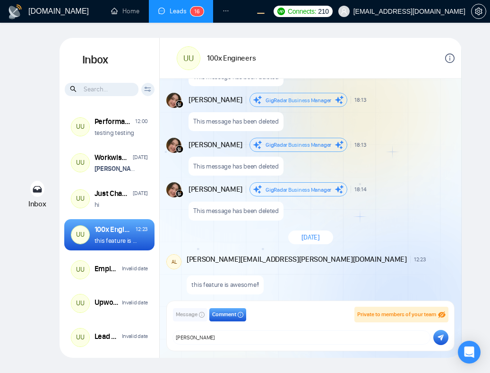
click at [438, 337] on icon "submit" at bounding box center [441, 337] width 6 height 7
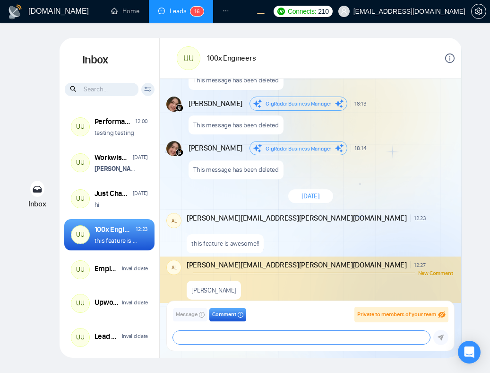
click at [322, 341] on textarea at bounding box center [302, 337] width 258 height 13
type textarea "???"
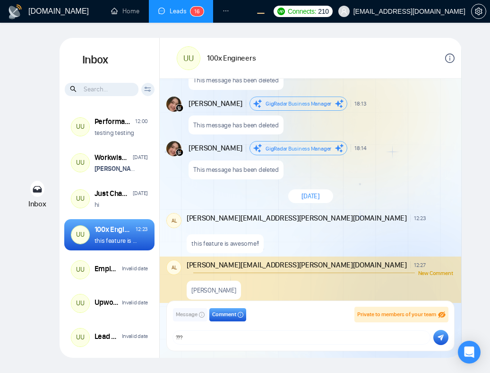
click at [439, 336] on icon "submit" at bounding box center [441, 337] width 6 height 6
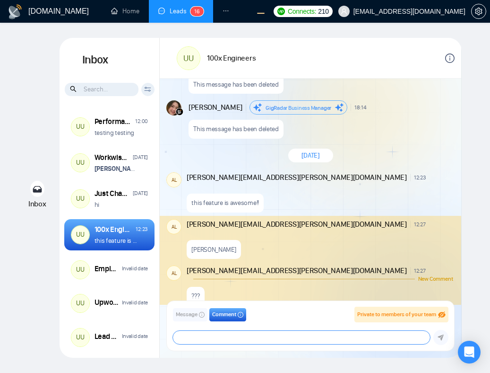
click at [323, 338] on textarea at bounding box center [302, 337] width 258 height 13
type textarea "qqqqqqq"
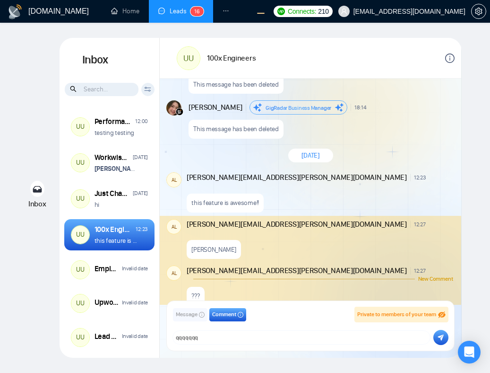
click at [444, 336] on icon "submit" at bounding box center [441, 337] width 6 height 7
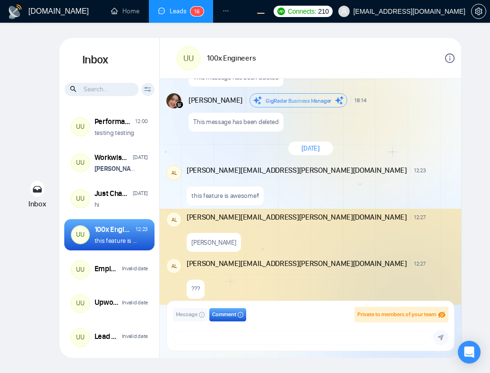
scroll to position [860, 0]
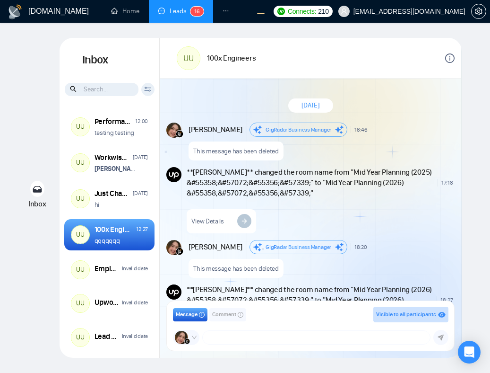
scroll to position [1091, 0]
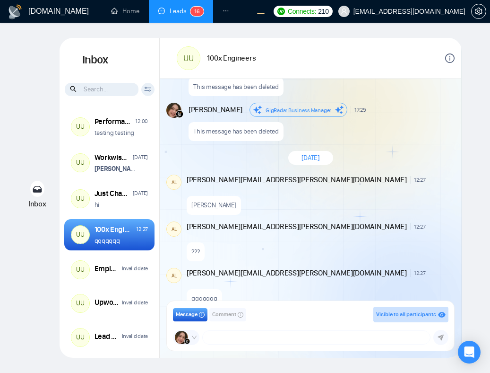
click at [400, 214] on div "August 26, 2025 Andrian Marsella GigRadar Business Manager 16:46 New Message Th…" at bounding box center [311, 192] width 302 height 226
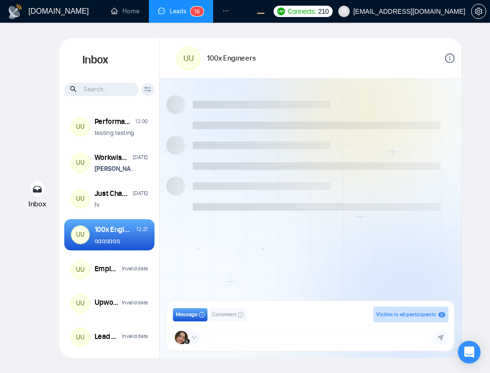
scroll to position [761, 0]
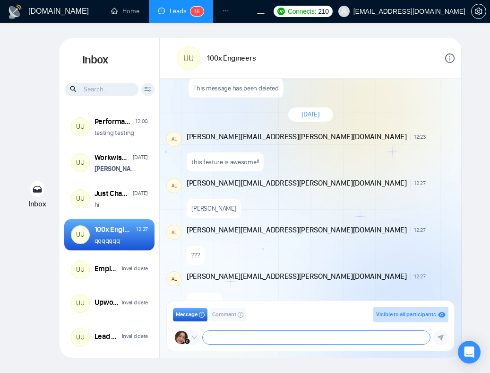
click at [303, 341] on textarea at bounding box center [317, 337] width 228 height 13
type textarea "hahahahaa"
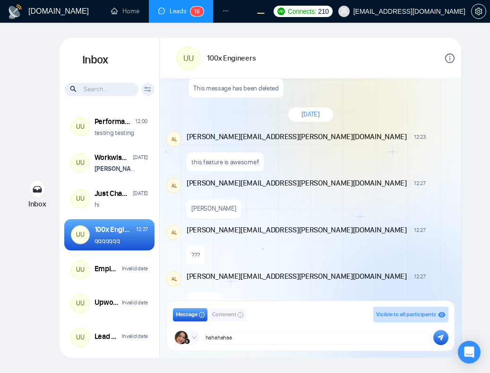
click at [435, 337] on button "submit" at bounding box center [441, 337] width 15 height 15
click at [228, 315] on span "Comment" at bounding box center [224, 314] width 24 height 9
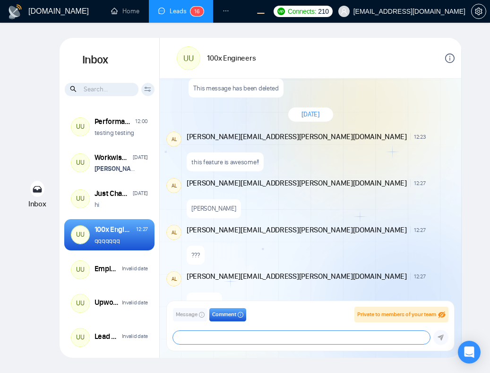
click at [231, 337] on textarea at bounding box center [302, 337] width 258 height 13
type textarea "uhuyyy"
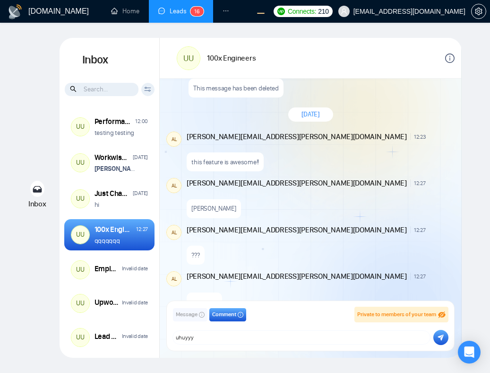
click at [441, 334] on icon "submit" at bounding box center [441, 337] width 6 height 7
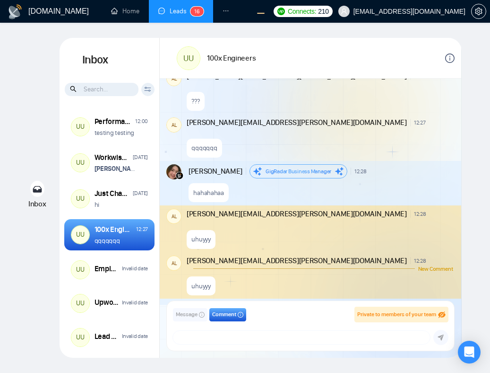
scroll to position [932, 0]
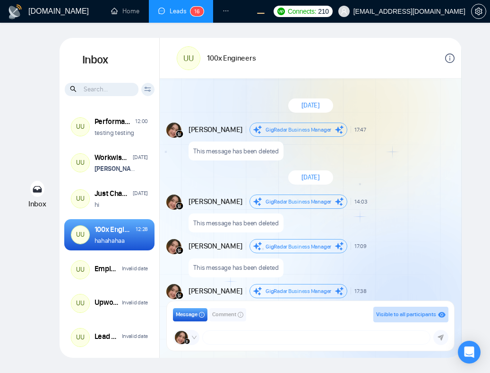
scroll to position [757, 0]
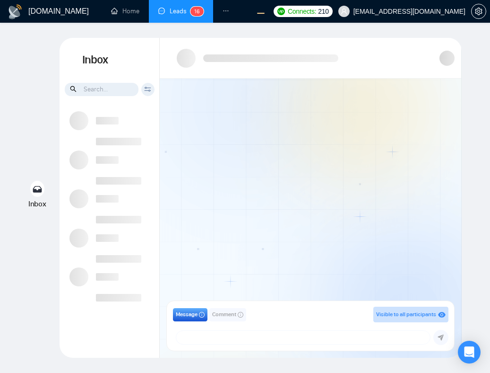
click at [299, 196] on div at bounding box center [311, 192] width 302 height 226
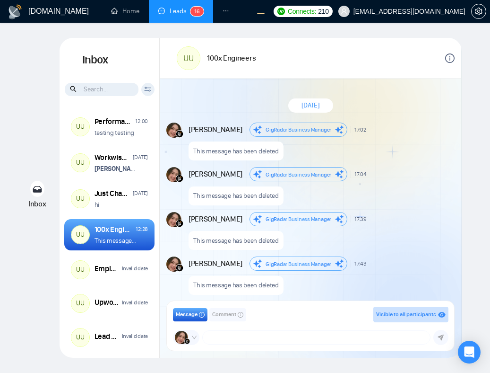
scroll to position [776, 0]
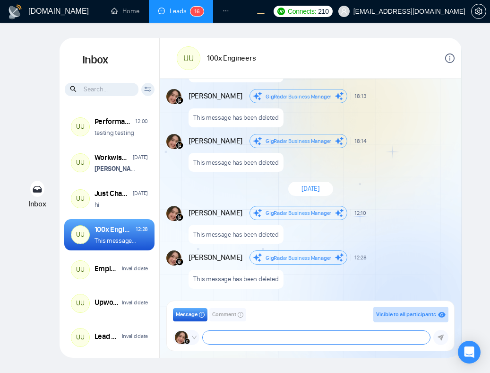
click at [266, 337] on textarea at bounding box center [317, 337] width 228 height 13
click at [218, 314] on span "Comment" at bounding box center [224, 314] width 24 height 9
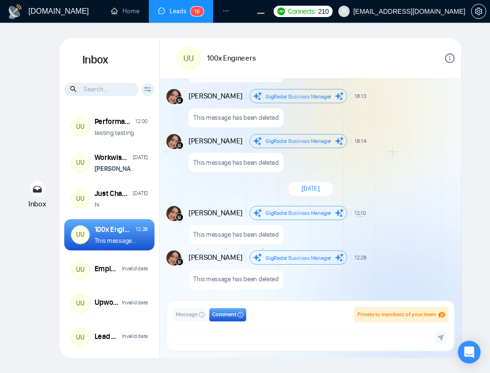
click at [190, 320] on button "Message" at bounding box center [190, 314] width 35 height 13
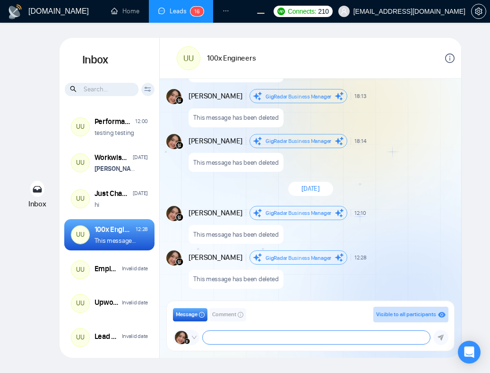
click at [211, 340] on textarea at bounding box center [317, 337] width 228 height 13
type textarea "testing testing"
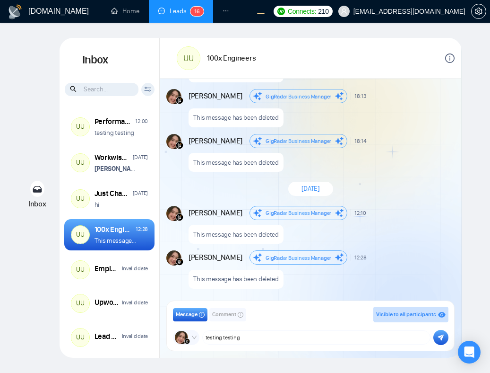
click at [442, 335] on icon "submit" at bounding box center [441, 337] width 6 height 6
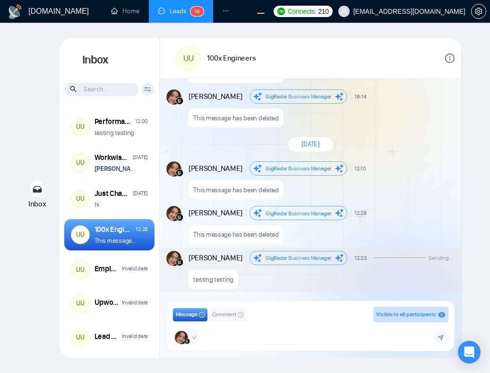
scroll to position [821, 0]
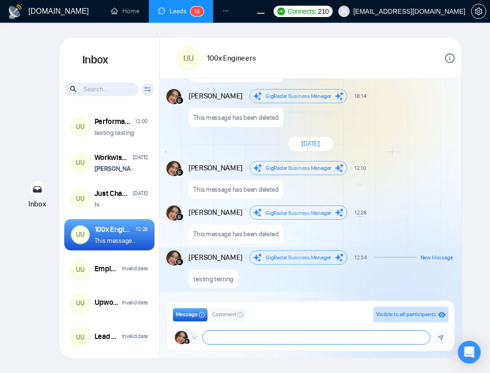
click at [231, 338] on textarea at bounding box center [317, 337] width 228 height 13
type textarea "testing 1"
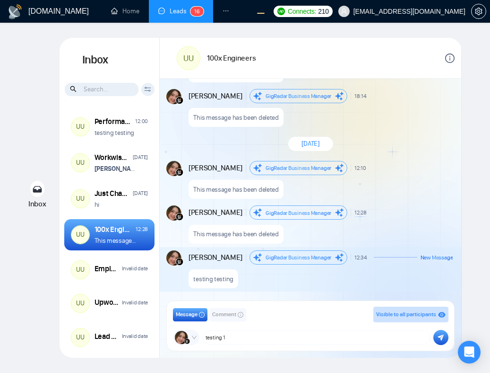
click at [440, 334] on icon "submit" at bounding box center [441, 337] width 6 height 7
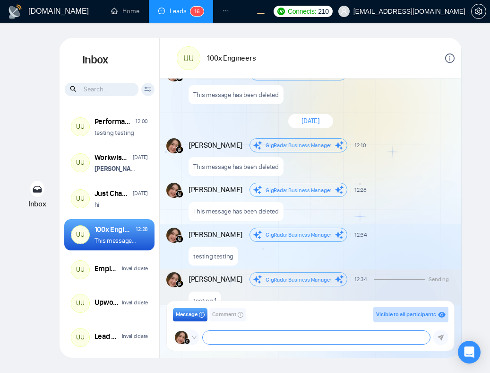
scroll to position [865, 0]
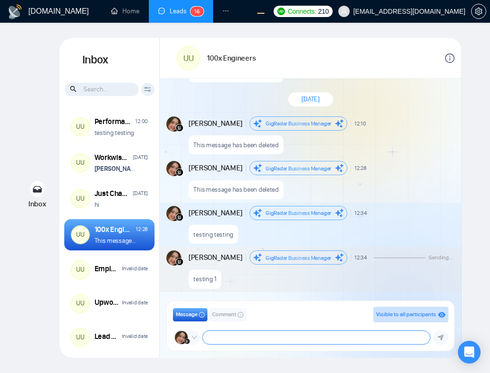
click at [323, 336] on textarea at bounding box center [317, 337] width 228 height 13
type textarea "testing 2"
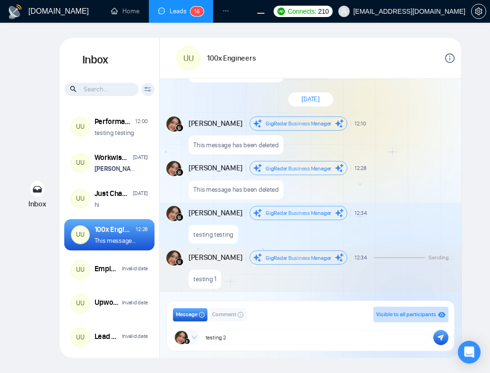
click at [446, 334] on button "submit" at bounding box center [441, 337] width 15 height 15
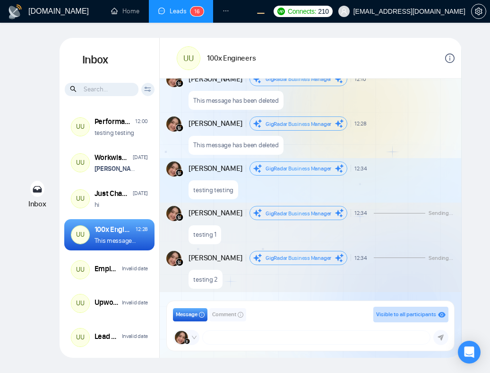
scroll to position [910, 0]
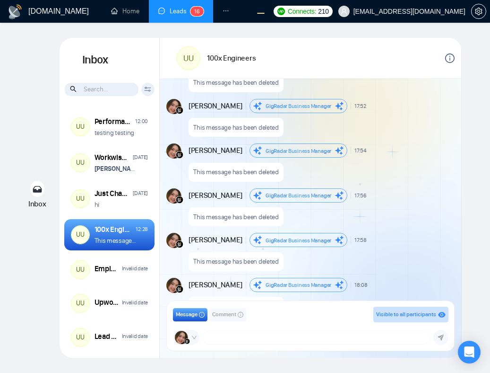
scroll to position [776, 0]
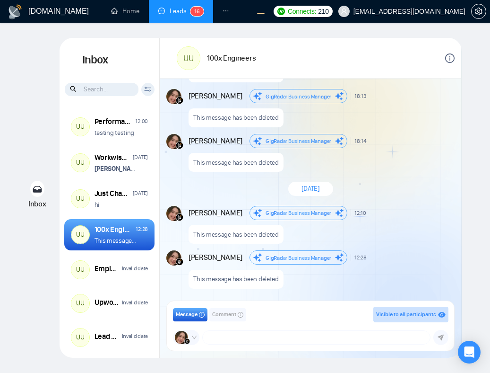
click at [436, 182] on div "[DATE]" at bounding box center [311, 188] width 302 height 27
click at [295, 334] on textarea at bounding box center [317, 337] width 228 height 13
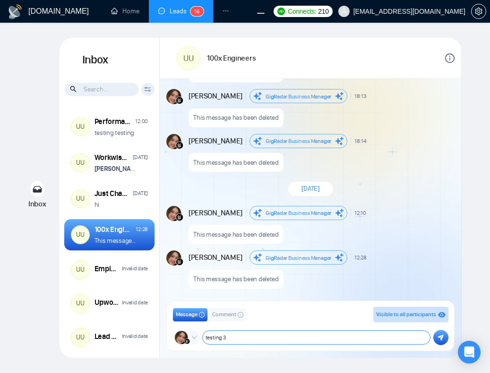
type textarea "testing 3"
click at [440, 341] on button "submit" at bounding box center [441, 337] width 15 height 15
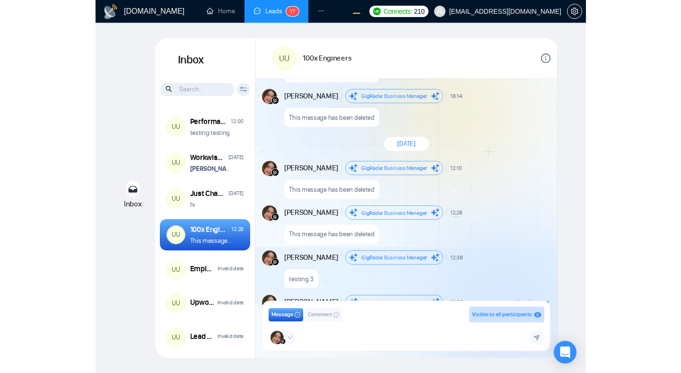
scroll to position [865, 0]
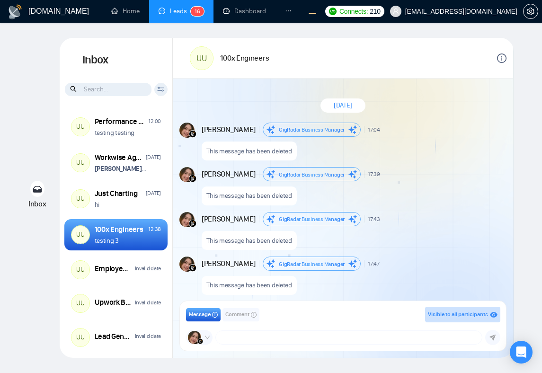
scroll to position [776, 0]
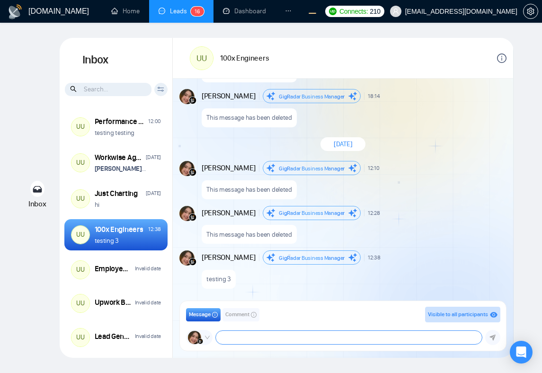
click at [329, 339] on textarea at bounding box center [349, 337] width 266 height 13
type textarea "w"
type textarea "s"
type textarea "testing 4"
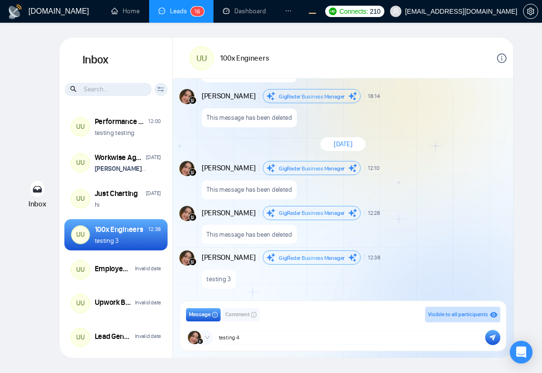
click at [487, 336] on button "submit" at bounding box center [492, 337] width 15 height 15
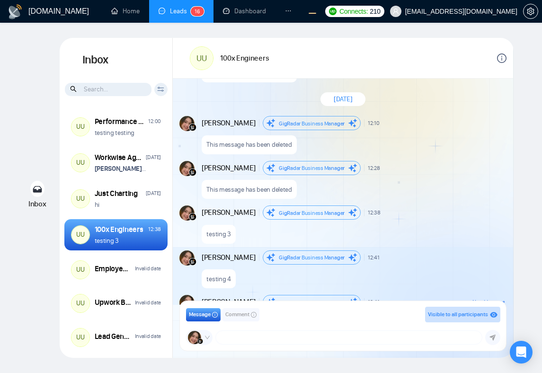
scroll to position [865, 0]
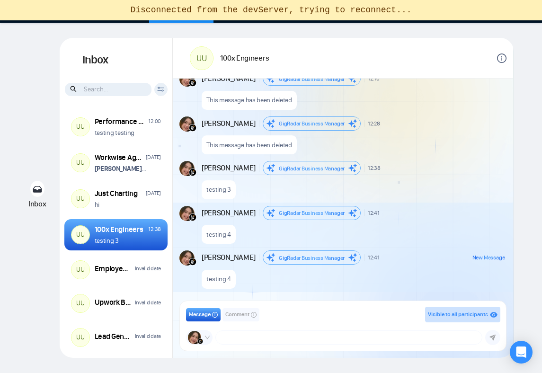
click at [320, 24] on div "GigRadar.io Home Leads 1 6 Dashboard Scanner Profile Connects: 210 workwiseupwo…" at bounding box center [271, 186] width 542 height 373
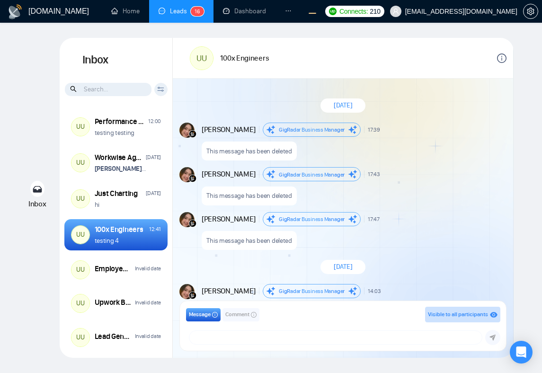
scroll to position [776, 0]
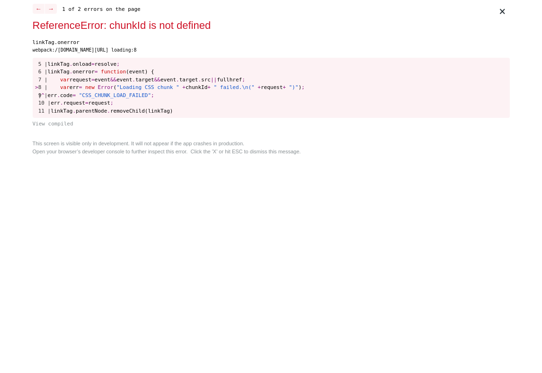
click at [218, 166] on div "× ← → 1 of 2 errors on the page ReferenceError: chunkId is not defined linkTag.…" at bounding box center [271, 186] width 484 height 373
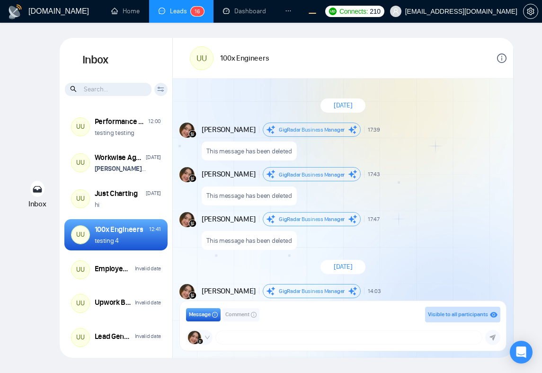
scroll to position [776, 0]
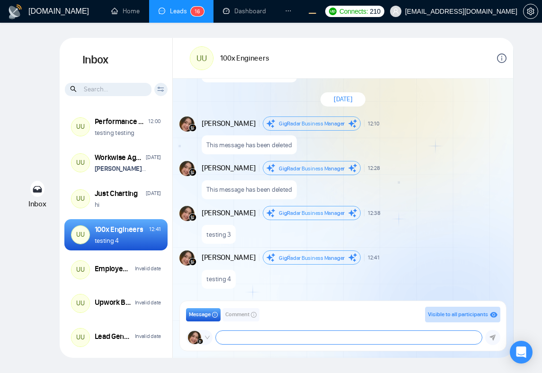
click at [268, 336] on textarea at bounding box center [349, 337] width 266 height 13
type textarea "testing 5"
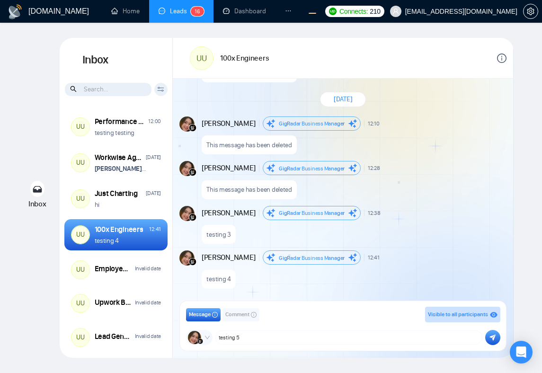
click at [487, 340] on button "submit" at bounding box center [492, 337] width 15 height 15
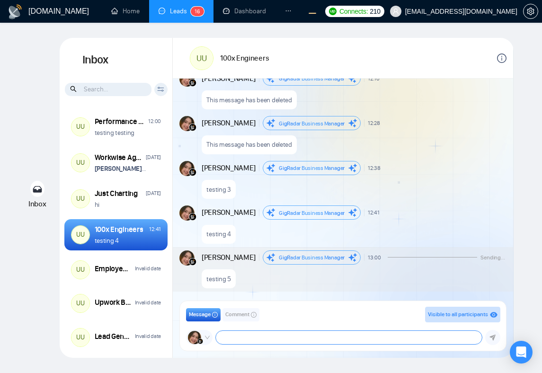
click at [375, 339] on textarea at bounding box center [349, 337] width 266 height 13
type textarea "testing 6"
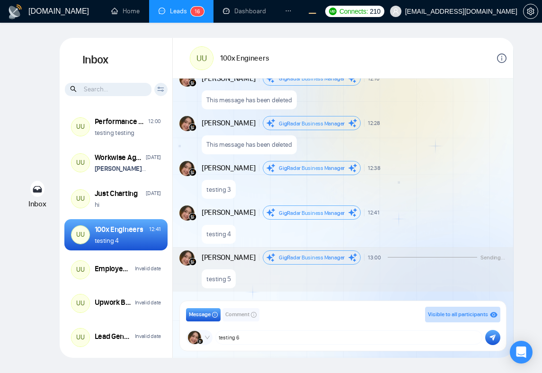
click at [489, 341] on button "submit" at bounding box center [492, 337] width 15 height 15
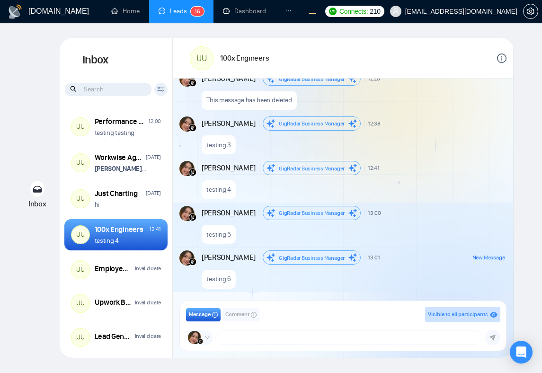
click at [456, 261] on div "Andrian Marsella GigRadar Business Manager 13:01 New Message" at bounding box center [352, 257] width 303 height 14
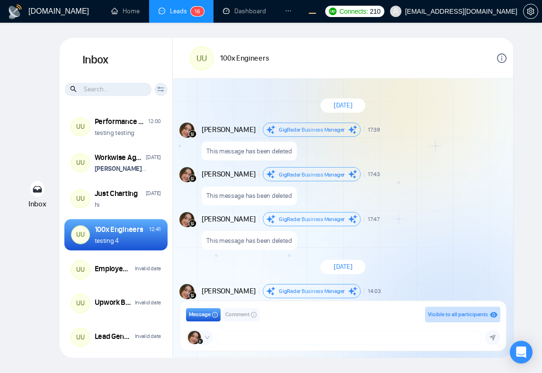
scroll to position [776, 0]
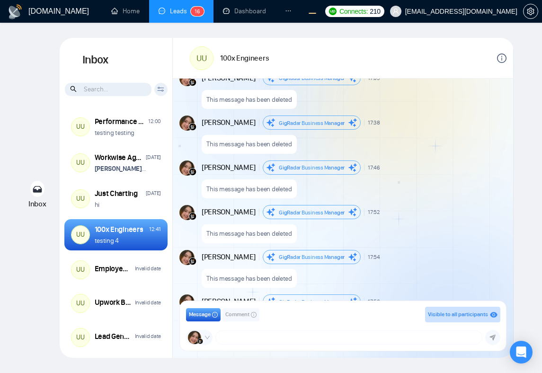
scroll to position [2345, 0]
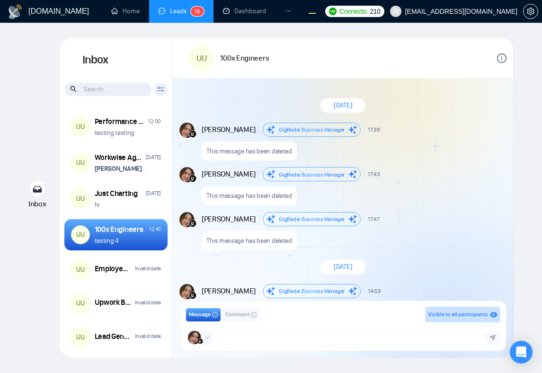
scroll to position [776, 0]
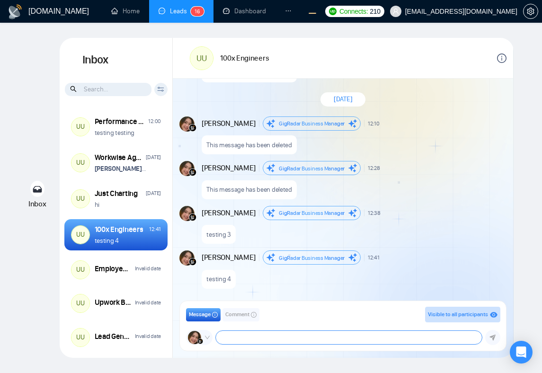
click at [289, 334] on textarea at bounding box center [349, 337] width 266 height 13
type textarea "ashiap"
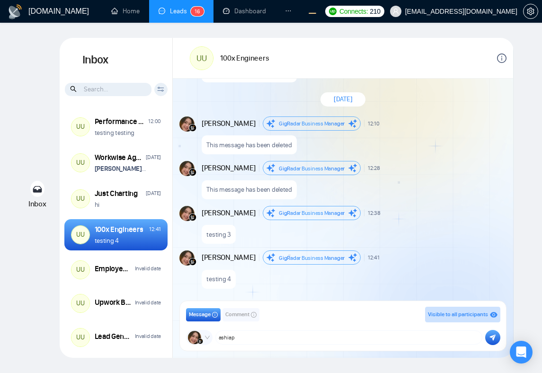
click at [495, 340] on icon "submit" at bounding box center [492, 337] width 6 height 7
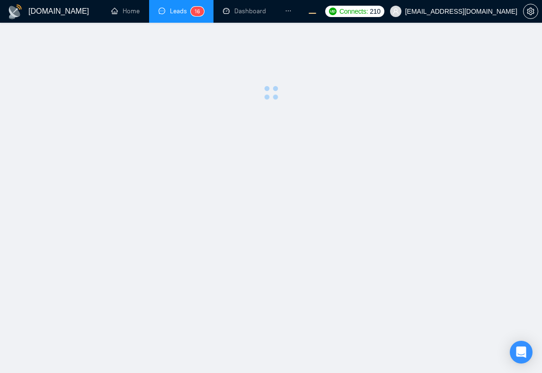
click at [368, 175] on main at bounding box center [270, 198] width 511 height 320
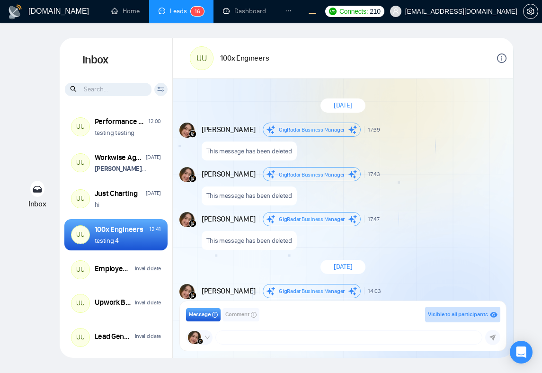
scroll to position [776, 0]
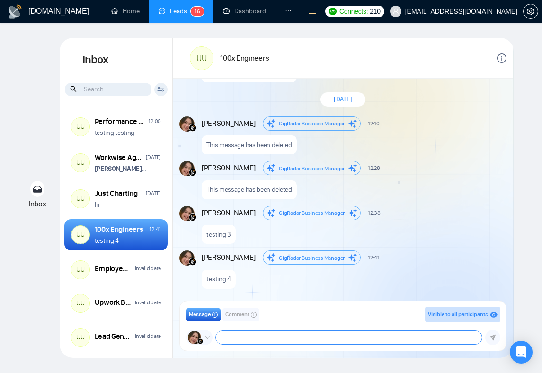
click at [390, 337] on textarea at bounding box center [349, 337] width 266 height 13
type textarea "oooooooooooo"
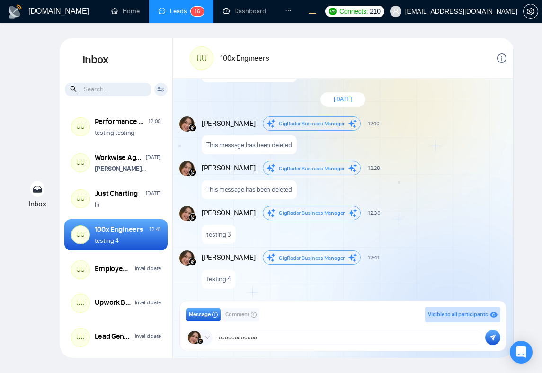
click at [494, 313] on icon "eye" at bounding box center [494, 315] width 8 height 6
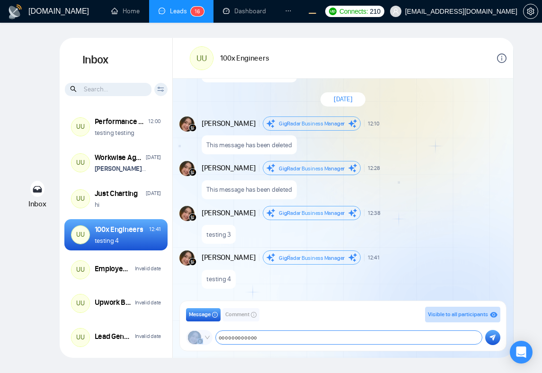
click at [418, 337] on textarea "oooooooooooo" at bounding box center [349, 337] width 266 height 13
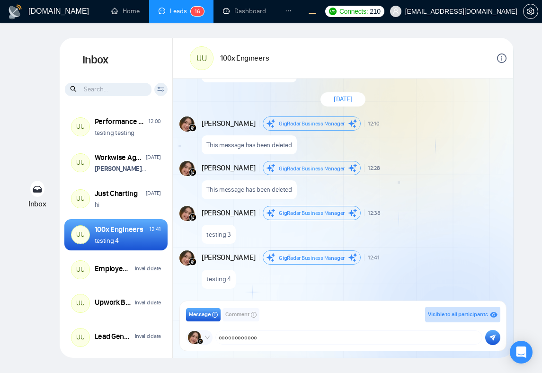
click at [362, 321] on div "Message Comment Visible to all participants" at bounding box center [343, 314] width 314 height 16
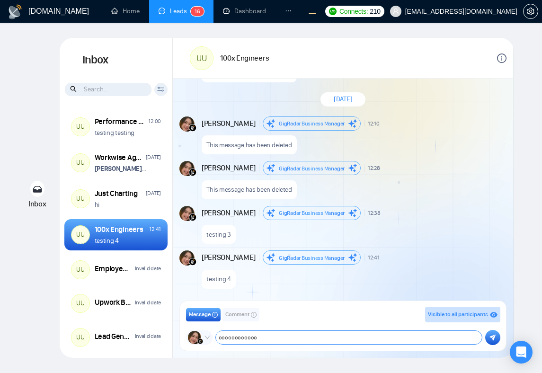
click at [330, 338] on textarea "oooooooooooo" at bounding box center [349, 337] width 266 height 13
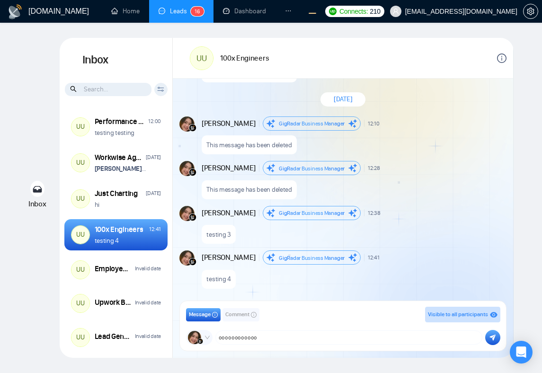
click at [493, 338] on icon "submit" at bounding box center [493, 337] width 6 height 6
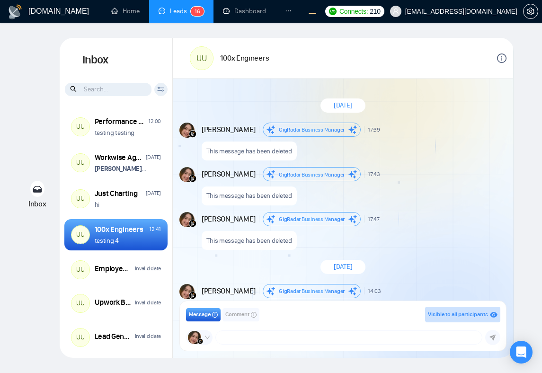
scroll to position [776, 0]
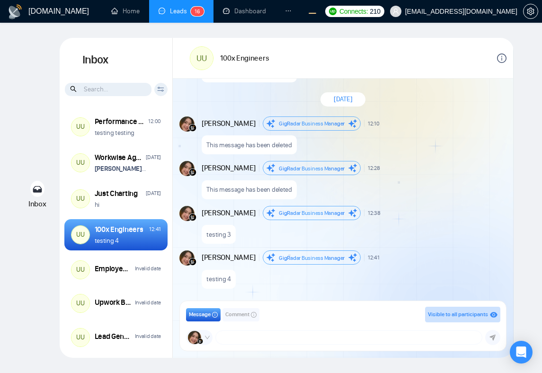
click at [469, 168] on div "New Message" at bounding box center [445, 168] width 118 height 6
click at [463, 181] on div "This message has been deleted" at bounding box center [352, 187] width 303 height 24
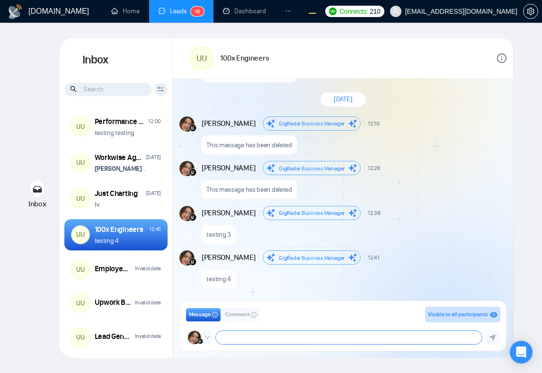
click at [266, 337] on textarea at bounding box center [349, 337] width 266 height 13
type textarea "heyy"
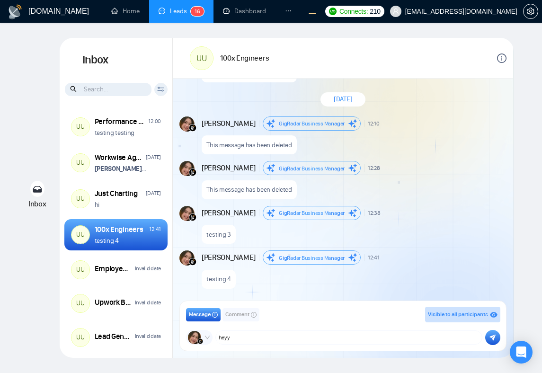
click at [493, 338] on icon "submit" at bounding box center [493, 337] width 6 height 6
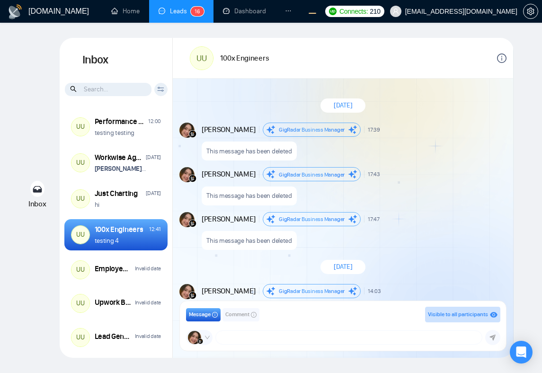
scroll to position [776, 0]
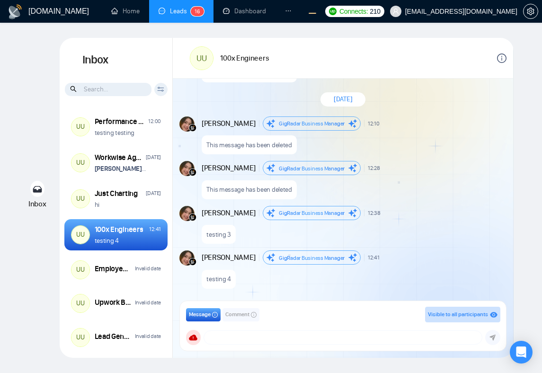
click at [415, 213] on div "New Message" at bounding box center [445, 213] width 117 height 6
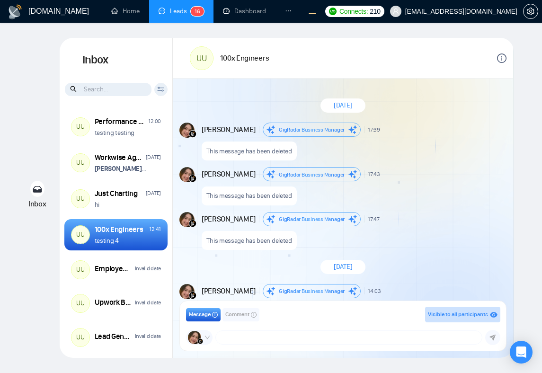
scroll to position [776, 0]
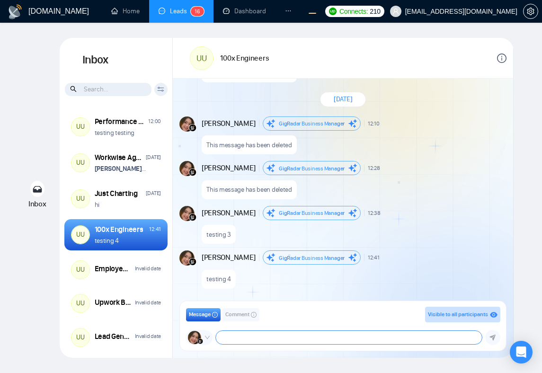
click at [301, 338] on textarea at bounding box center [349, 337] width 266 height 13
click at [275, 335] on textarea at bounding box center [349, 337] width 266 height 13
type textarea "testing 5"
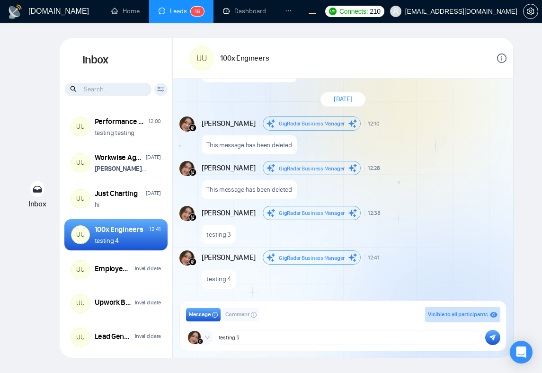
click at [495, 335] on icon "submit" at bounding box center [493, 337] width 6 height 6
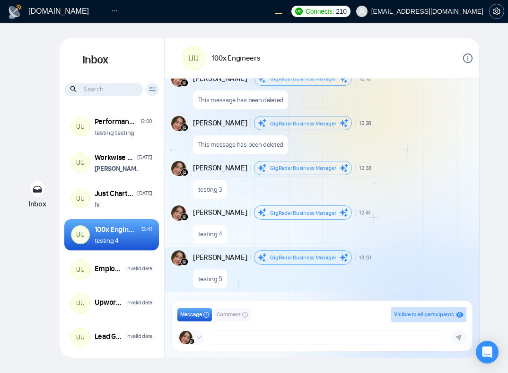
scroll to position [821, 0]
click at [456, 126] on div "Andrian Marsella GigRadar Business Manager 12:28 New Message" at bounding box center [332, 123] width 278 height 14
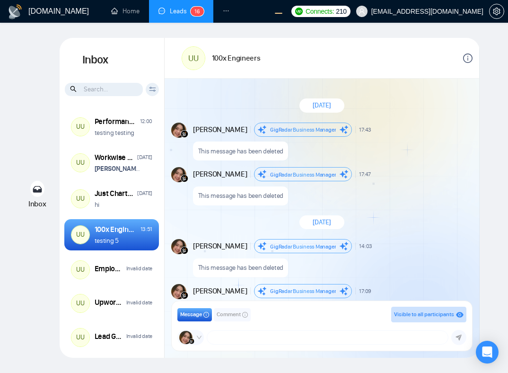
scroll to position [776, 0]
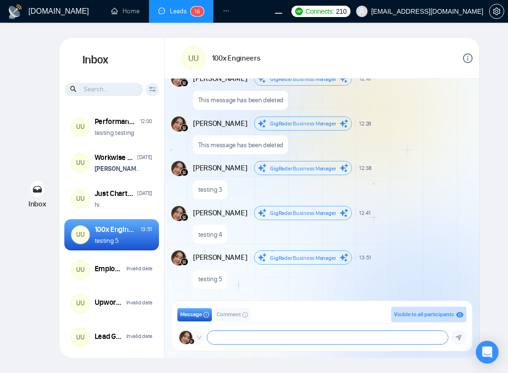
click at [324, 339] on textarea at bounding box center [327, 337] width 241 height 13
click at [345, 337] on textarea at bounding box center [327, 337] width 241 height 13
type textarea "testing 7"
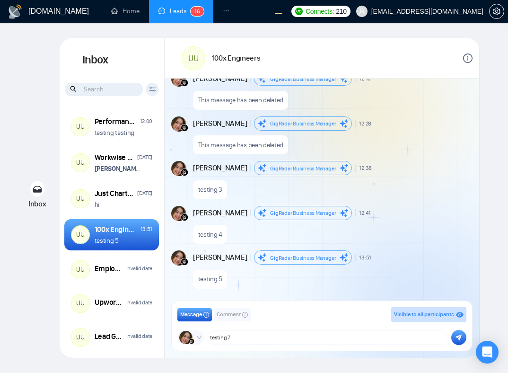
click at [455, 338] on button "submit" at bounding box center [458, 337] width 15 height 15
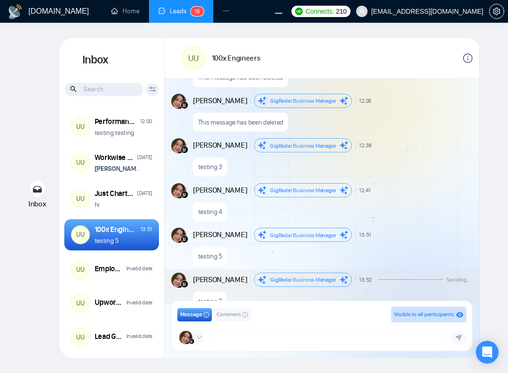
scroll to position [821, 0]
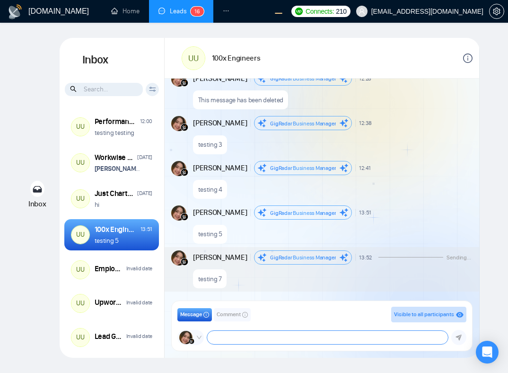
click at [321, 341] on textarea at bounding box center [327, 337] width 241 height 13
type textarea "testing 8"
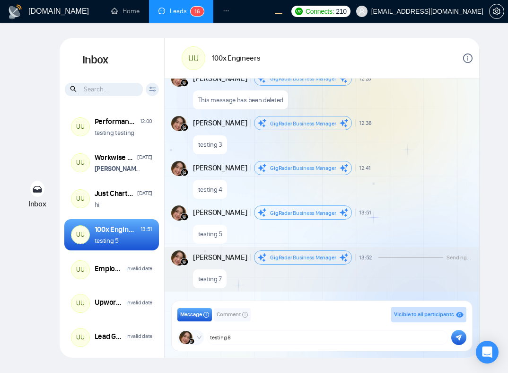
click at [457, 341] on button "submit" at bounding box center [458, 337] width 15 height 15
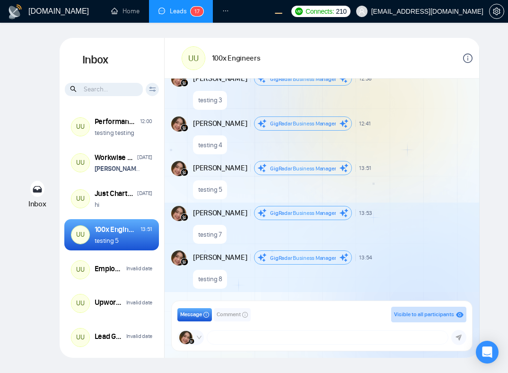
click at [237, 318] on span "Comment" at bounding box center [229, 314] width 24 height 9
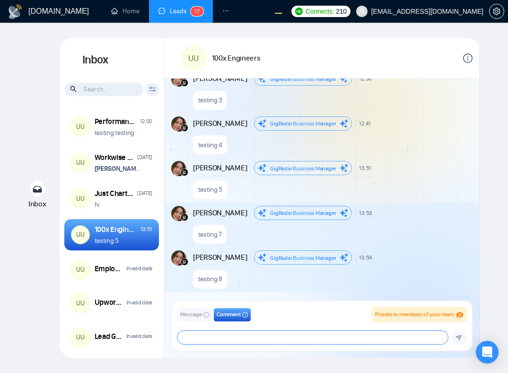
click at [253, 340] on textarea at bounding box center [312, 337] width 271 height 13
type textarea "this feature is awesome"
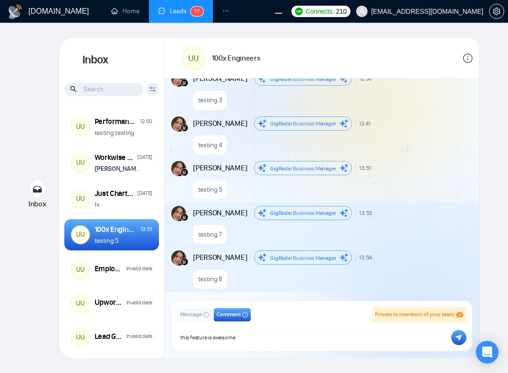
click at [460, 338] on icon "submit" at bounding box center [459, 337] width 6 height 6
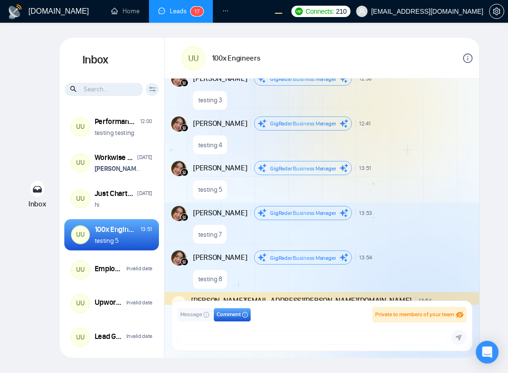
scroll to position [906, 0]
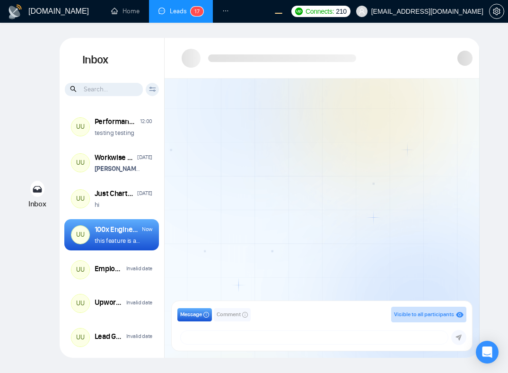
scroll to position [1011, 0]
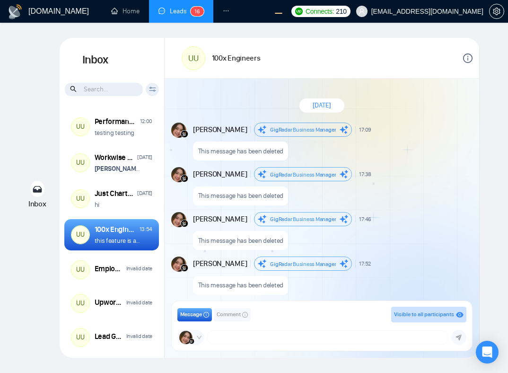
scroll to position [745, 0]
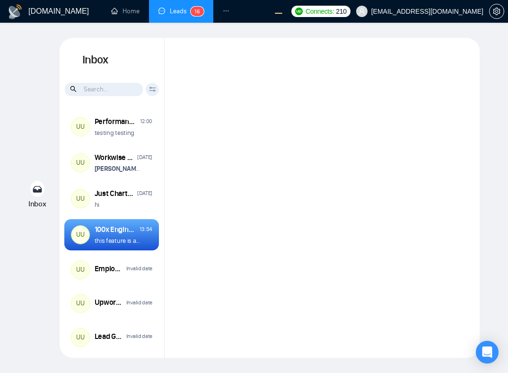
scroll to position [745, 0]
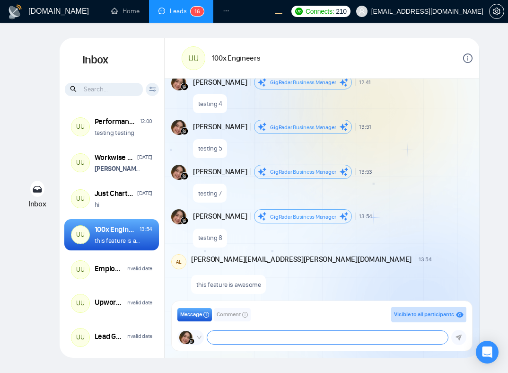
click at [241, 340] on textarea at bounding box center [327, 337] width 241 height 13
type textarea "a"
type textarea "@"
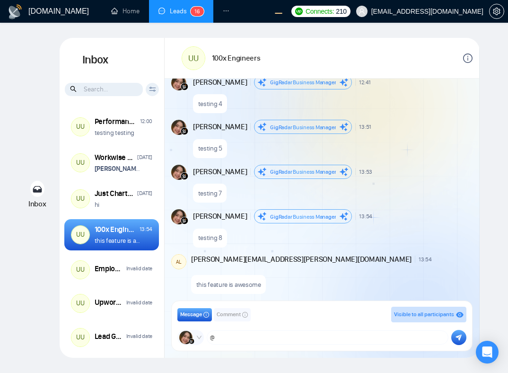
click at [233, 313] on span "Comment" at bounding box center [229, 314] width 24 height 9
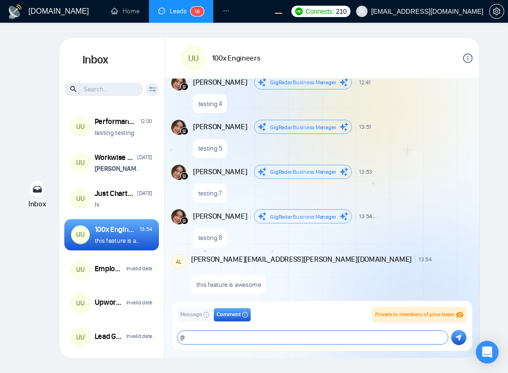
click at [235, 337] on textarea "@" at bounding box center [312, 337] width 271 height 13
type textarea "@"
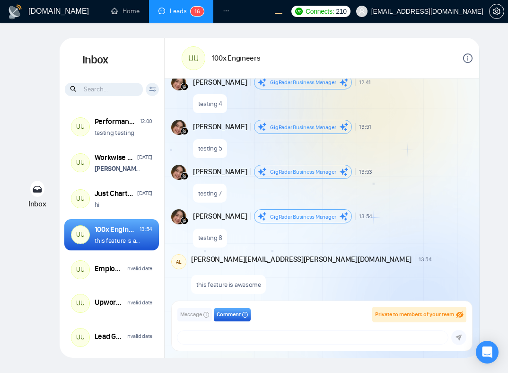
click at [193, 314] on span "Message" at bounding box center [191, 314] width 22 height 9
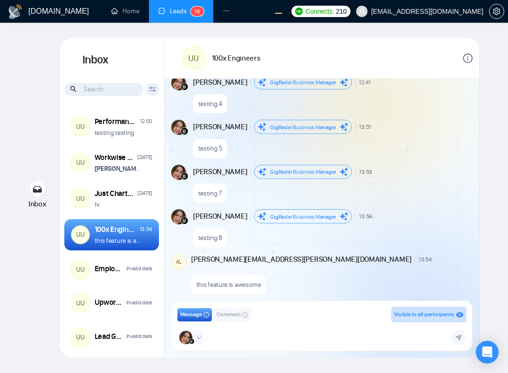
click at [227, 314] on span "Comment" at bounding box center [229, 314] width 24 height 9
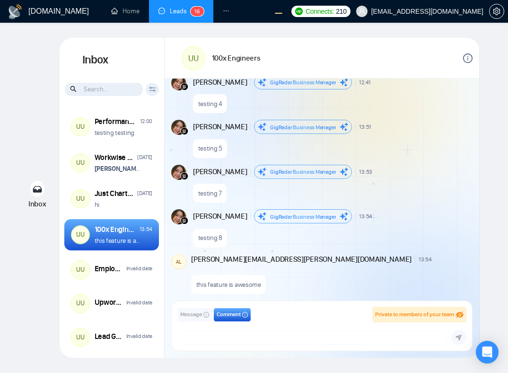
click at [191, 313] on span "Message" at bounding box center [191, 314] width 22 height 9
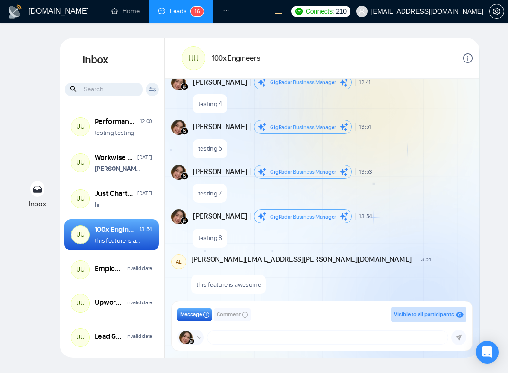
click at [229, 311] on span "Comment" at bounding box center [229, 314] width 24 height 9
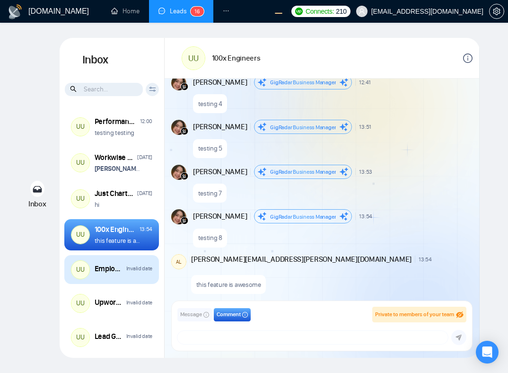
click at [109, 274] on div "Employee of the month (July 2026) Invalid date" at bounding box center [124, 269] width 58 height 12
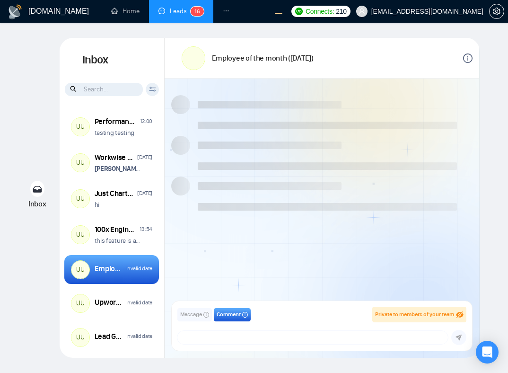
click at [185, 309] on button "Message" at bounding box center [194, 314] width 35 height 13
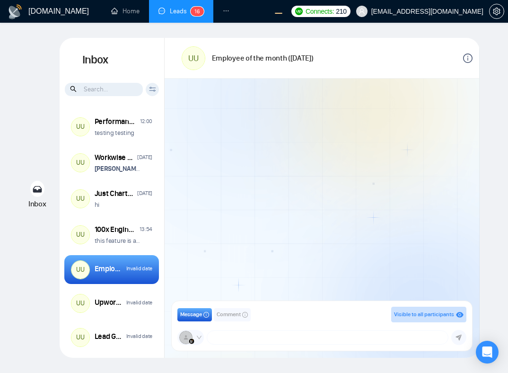
click at [185, 335] on img at bounding box center [185, 337] width 13 height 13
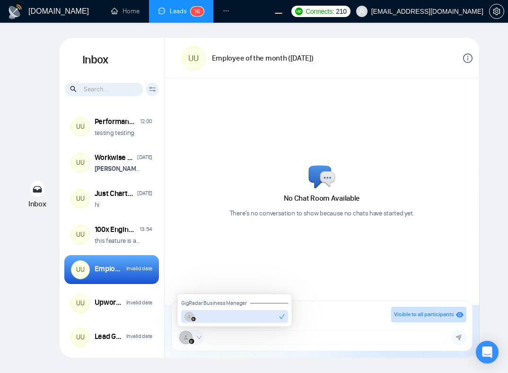
click at [210, 318] on button at bounding box center [234, 316] width 107 height 13
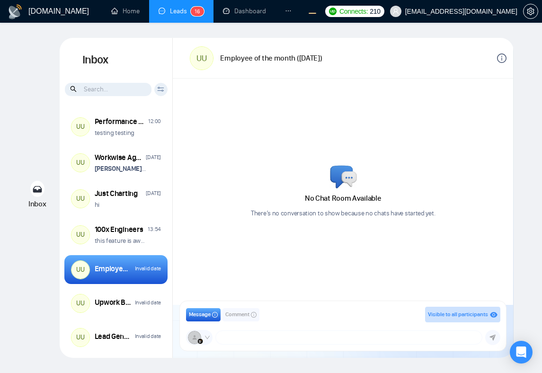
click at [498, 59] on icon "info-circle" at bounding box center [501, 57] width 9 height 9
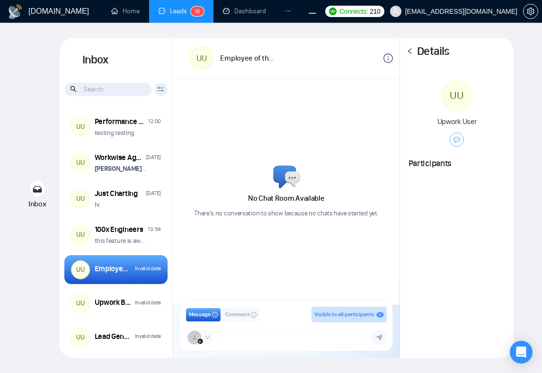
click at [413, 54] on div "Details" at bounding box center [457, 51] width 114 height 27
click at [411, 49] on icon "left" at bounding box center [409, 51] width 7 height 7
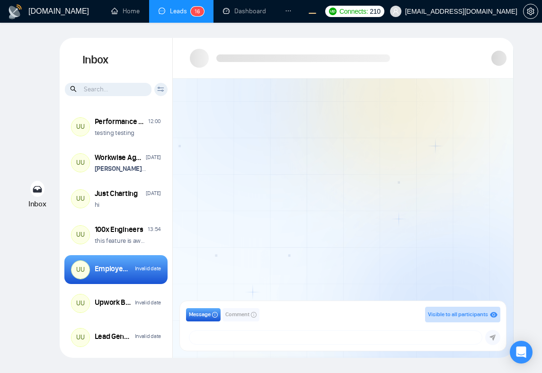
click at [305, 123] on div at bounding box center [343, 192] width 340 height 226
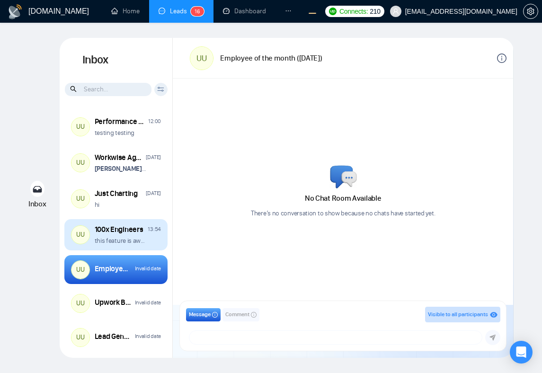
click at [151, 240] on div "this feature is awesome" at bounding box center [128, 240] width 66 height 9
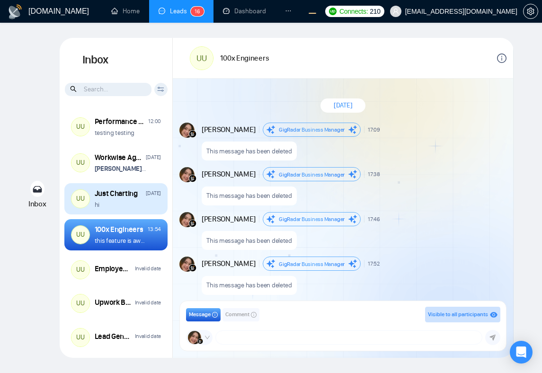
click at [143, 204] on div "hi" at bounding box center [128, 204] width 66 height 9
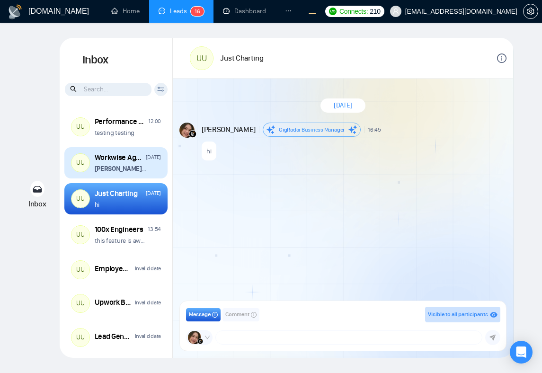
click at [152, 171] on div "[PERSON_NAME] changed the room name from "Workwise Agency Anniversary (2026) ��…" at bounding box center [128, 168] width 66 height 9
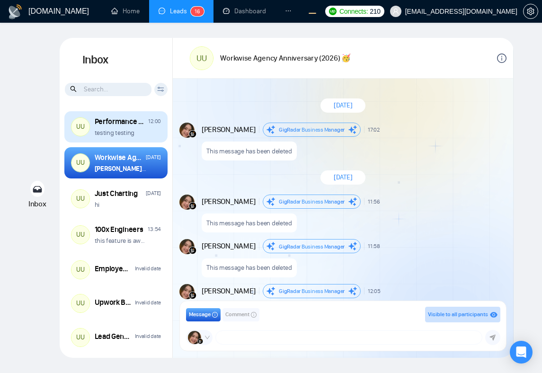
scroll to position [811, 0]
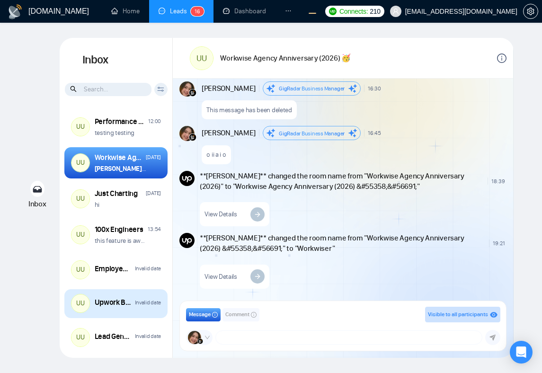
click at [124, 301] on div "Upwork Bidding Expert Needed" at bounding box center [113, 302] width 37 height 10
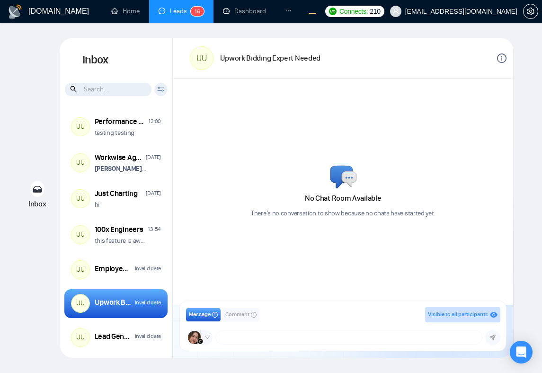
click at [498, 59] on icon "info-circle" at bounding box center [501, 57] width 9 height 9
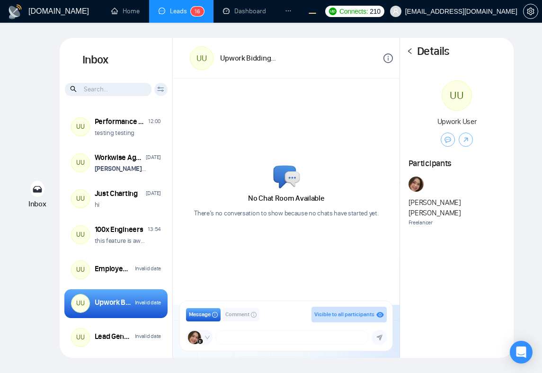
click at [413, 54] on icon "left" at bounding box center [409, 51] width 7 height 7
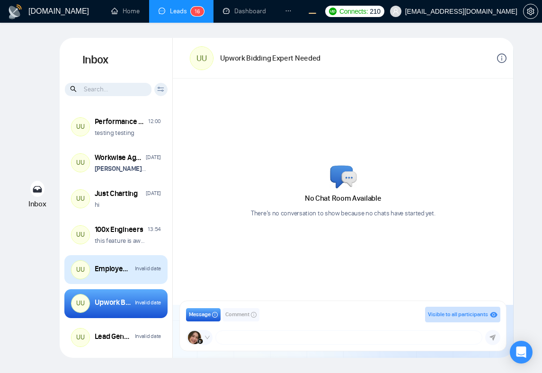
scroll to position [42, 0]
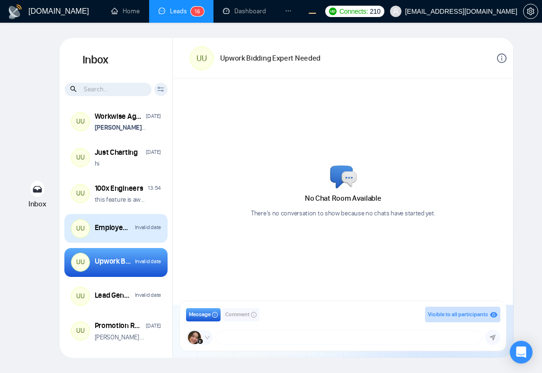
click at [108, 239] on div "UU Employee of the month (July 2026) Invalid date" at bounding box center [115, 228] width 103 height 29
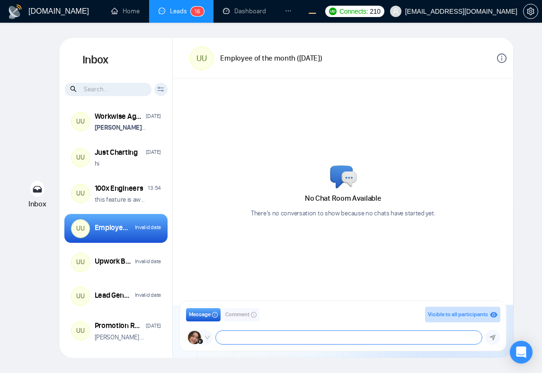
click at [242, 341] on textarea at bounding box center [349, 337] width 266 height 13
type textarea "???"
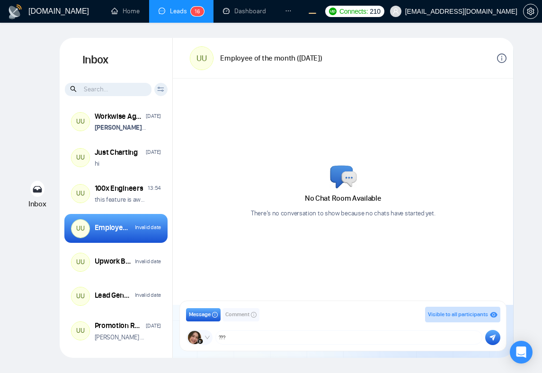
click at [493, 335] on icon "submit" at bounding box center [493, 337] width 6 height 6
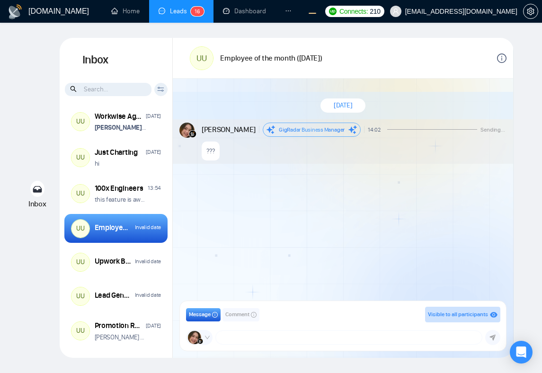
click at [299, 282] on div "Today Andrian Marsella GigRadar Business Manager 14:02 Sending... ???" at bounding box center [343, 192] width 340 height 226
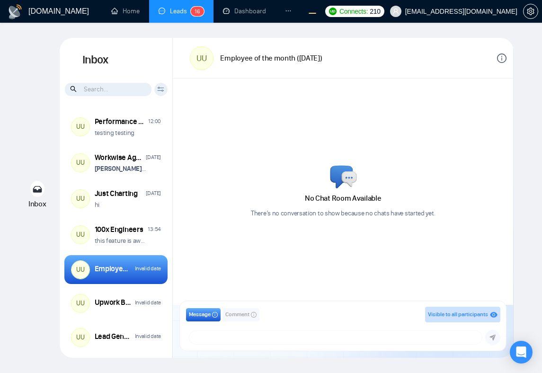
click at [371, 183] on div "No Chat Room Available There’s no conversation to show because no chats have st…" at bounding box center [343, 191] width 184 height 53
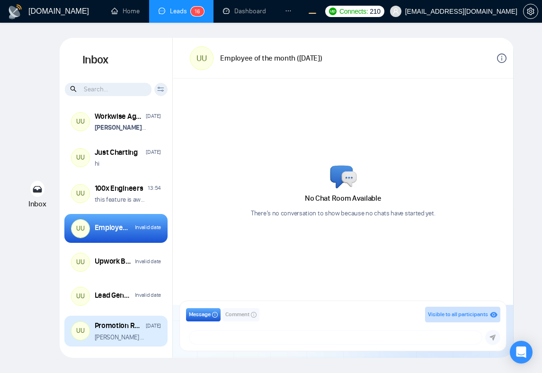
click at [142, 339] on p "[PERSON_NAME] archived the room" at bounding box center [121, 337] width 53 height 9
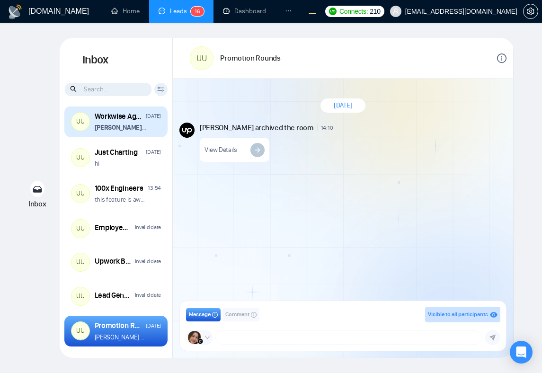
click at [154, 130] on div "[PERSON_NAME] changed the room name from "Workwise Agency Anniversary (2026) ��…" at bounding box center [128, 127] width 66 height 9
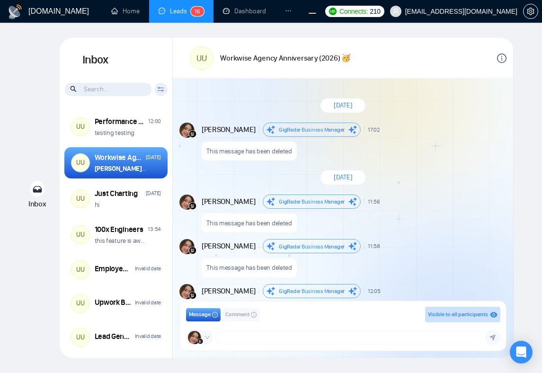
scroll to position [811, 0]
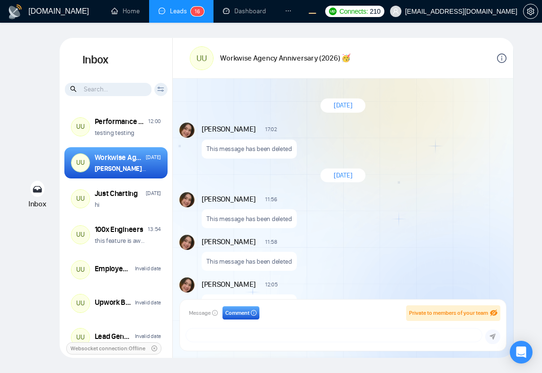
scroll to position [775, 0]
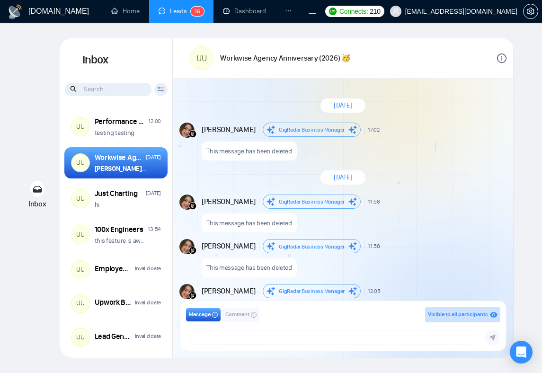
scroll to position [811, 0]
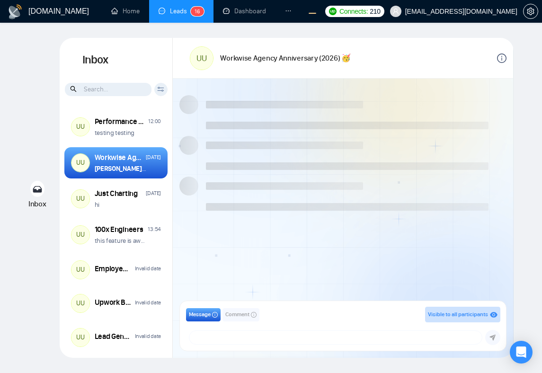
scroll to position [811, 0]
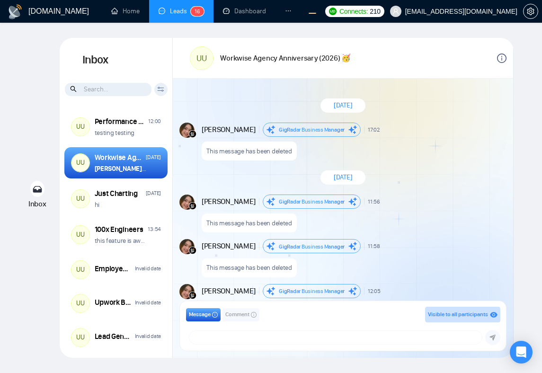
scroll to position [811, 0]
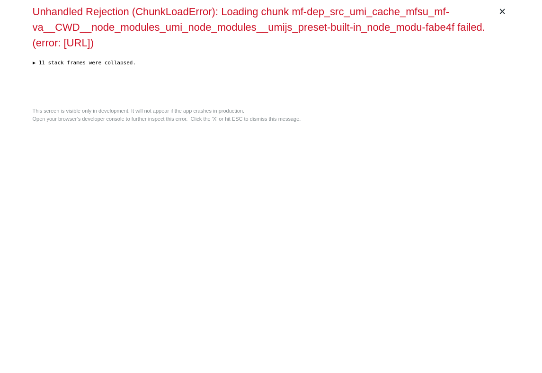
click at [485, 157] on div "× Unhandled Rejection (ChunkLoadError): Loading chunk mf-dep_src_umi_cache_mfsu…" at bounding box center [271, 186] width 484 height 373
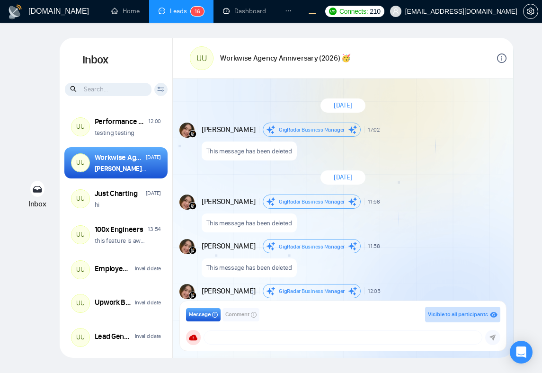
scroll to position [811, 0]
